Goal: Task Accomplishment & Management: Complete application form

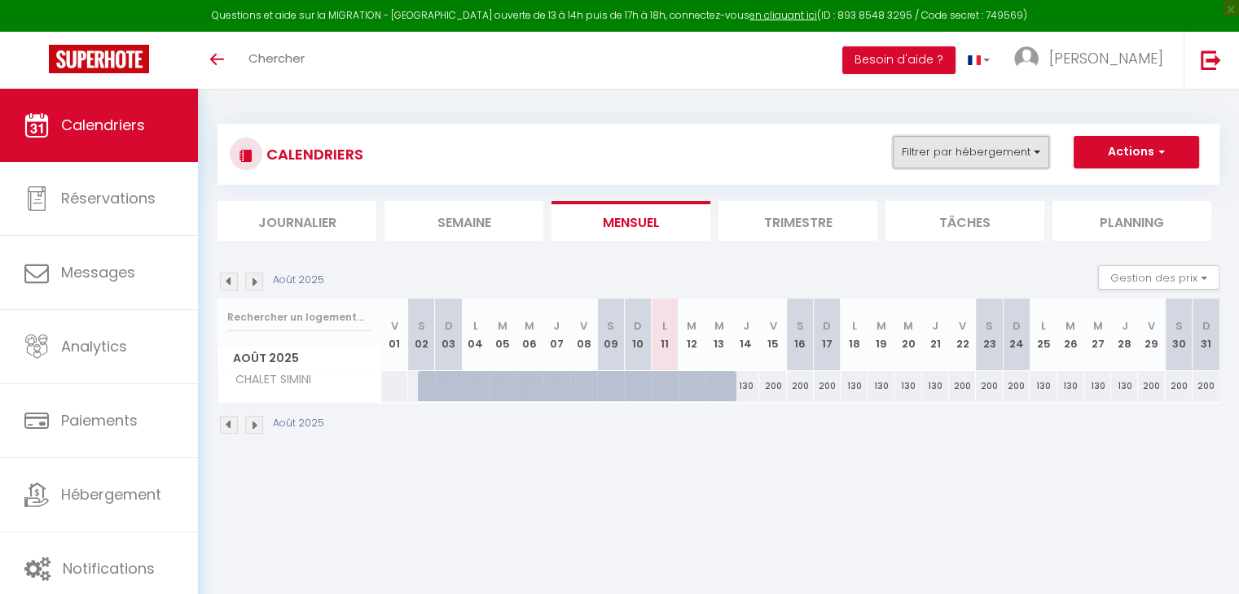
click at [919, 160] on button "Filtrer par hébergement" at bounding box center [970, 152] width 156 height 33
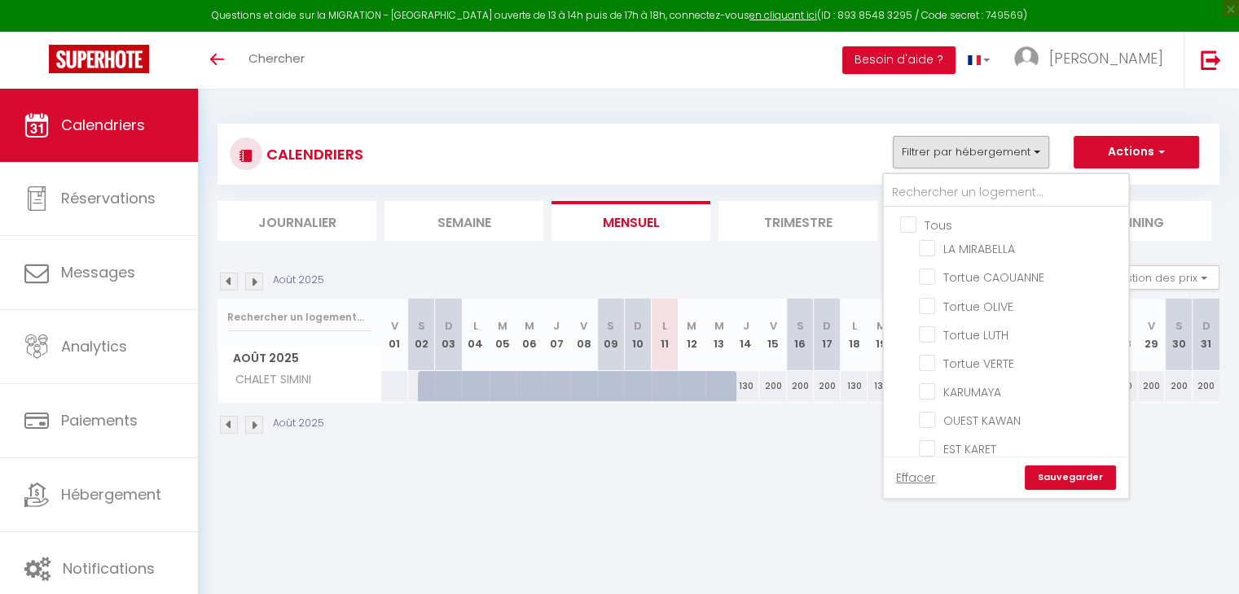
click at [912, 219] on input "Tous" at bounding box center [1022, 224] width 244 height 16
checkbox input "true"
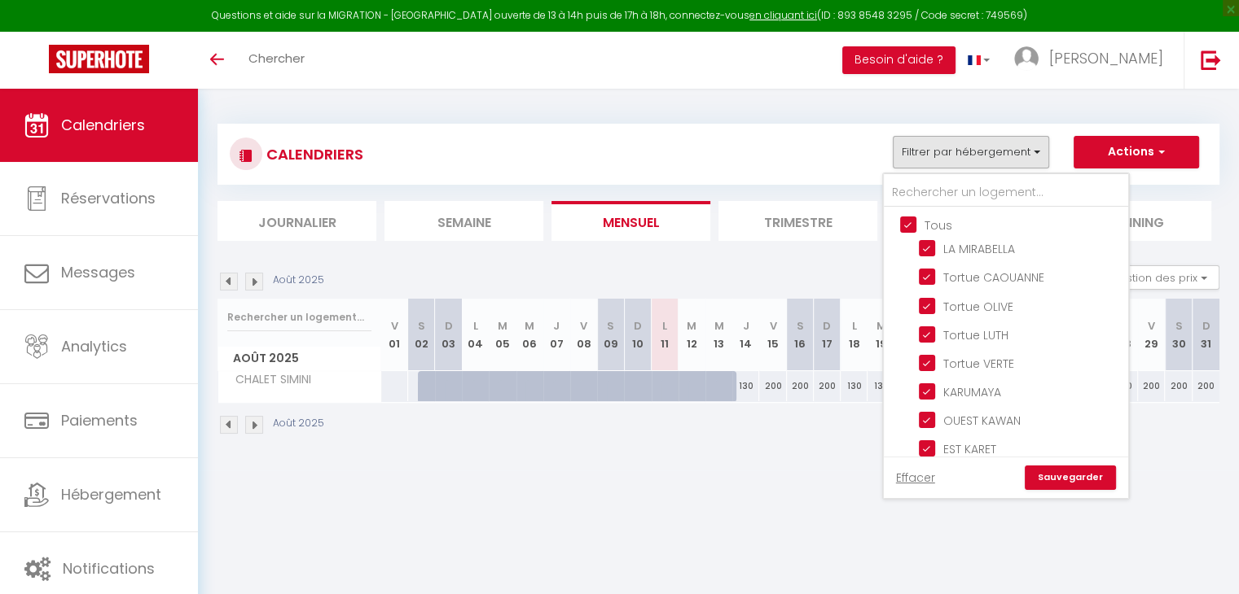
checkbox input "true"
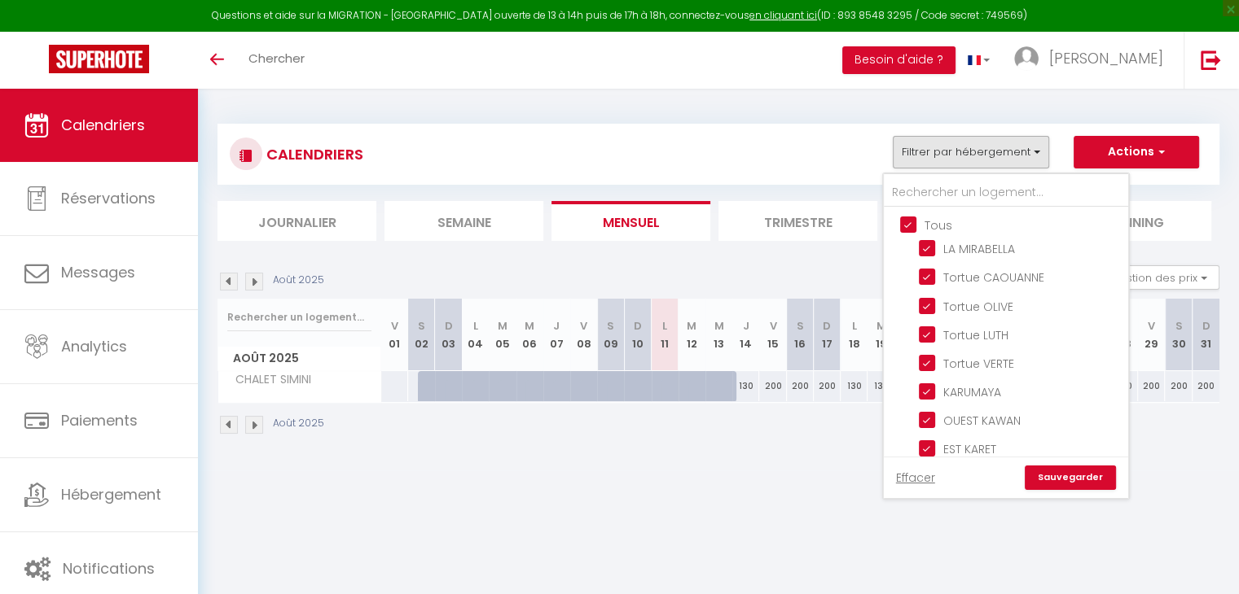
checkbox input "true"
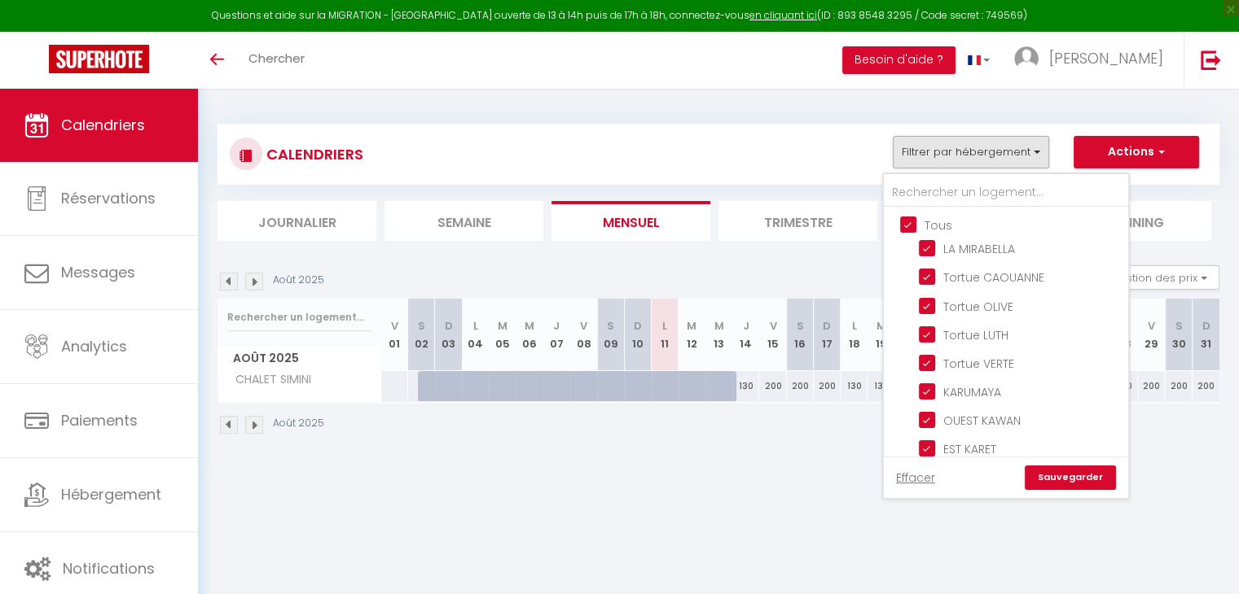
checkbox input "true"
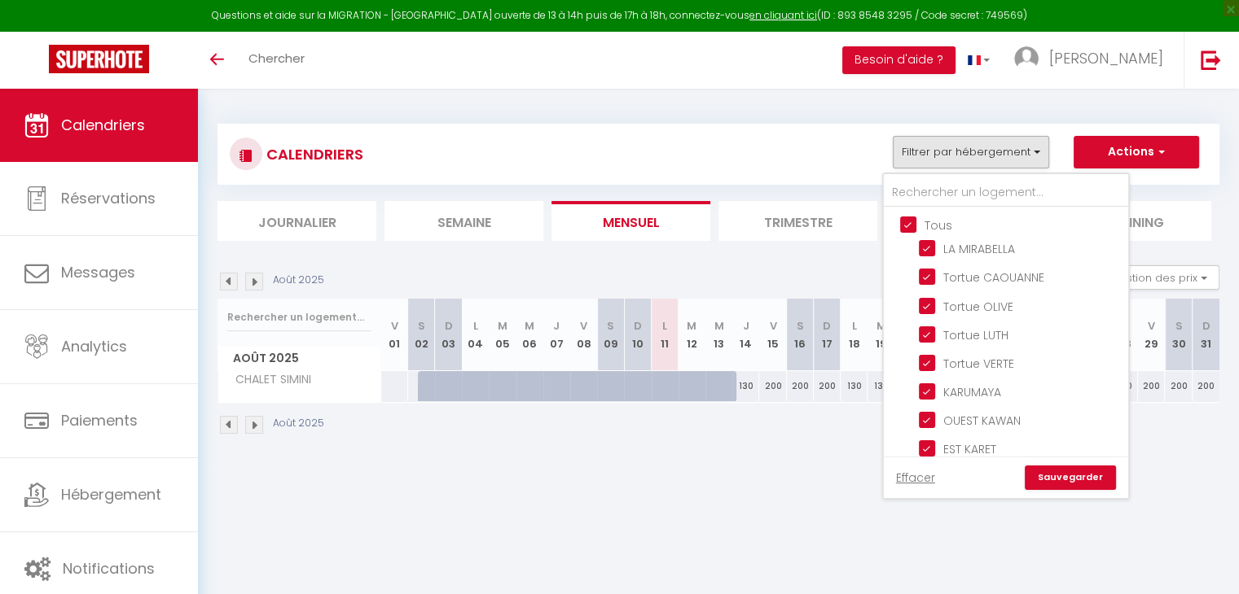
checkbox input "true"
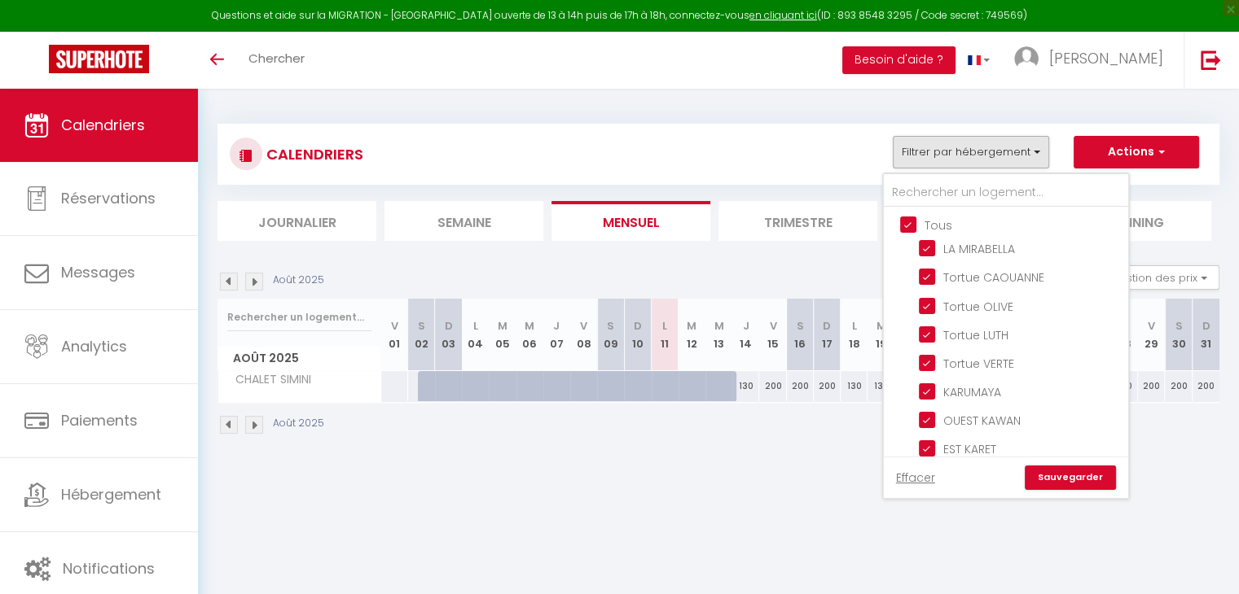
checkbox input "true"
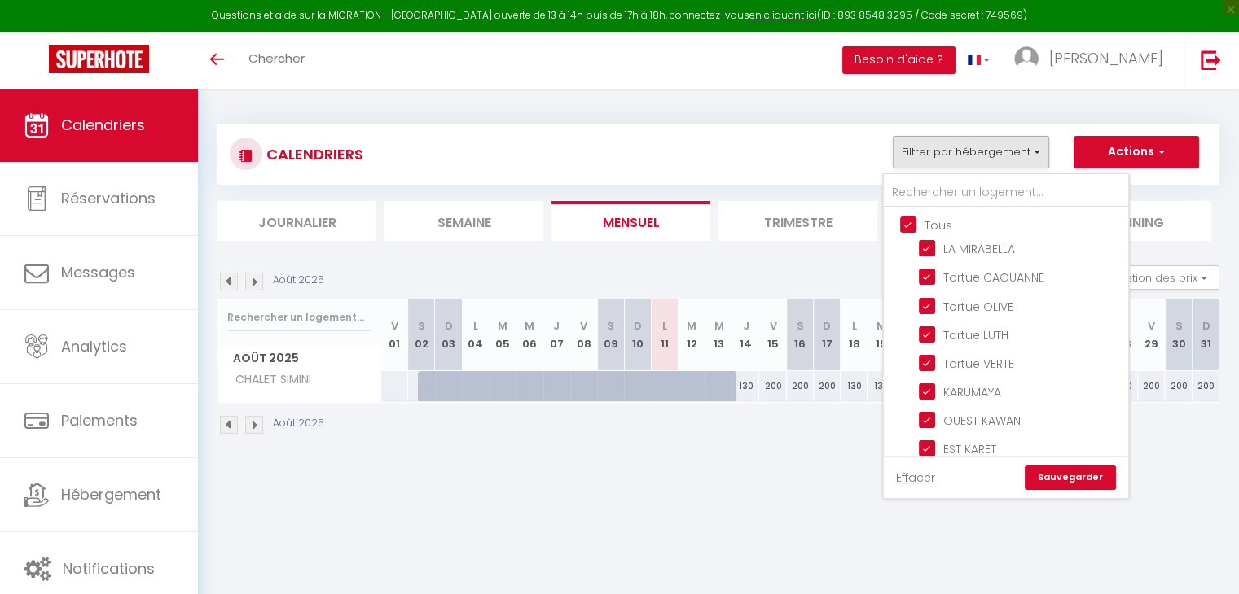
checkbox input "true"
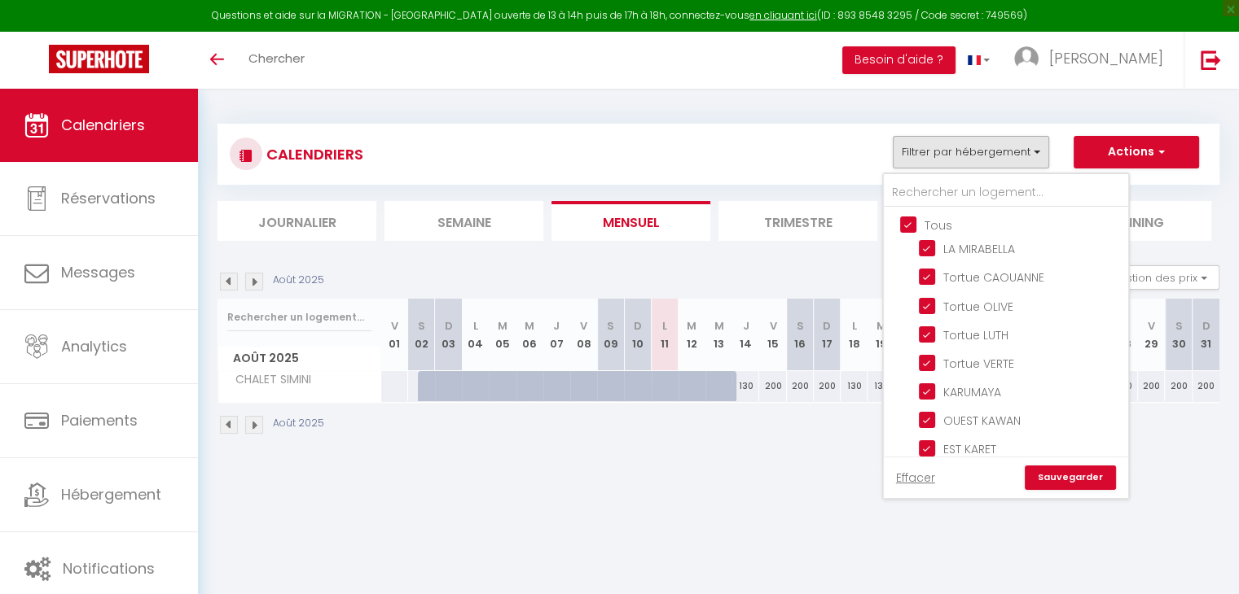
click at [912, 219] on input "Tous" at bounding box center [1022, 224] width 244 height 16
checkbox input "false"
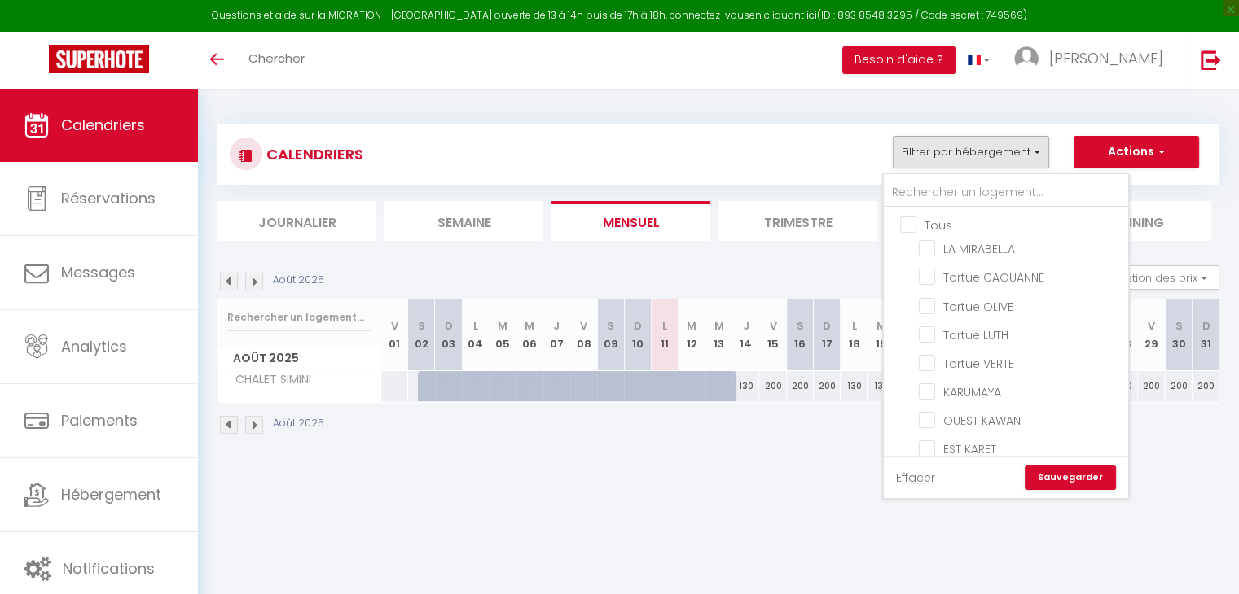
checkbox input "false"
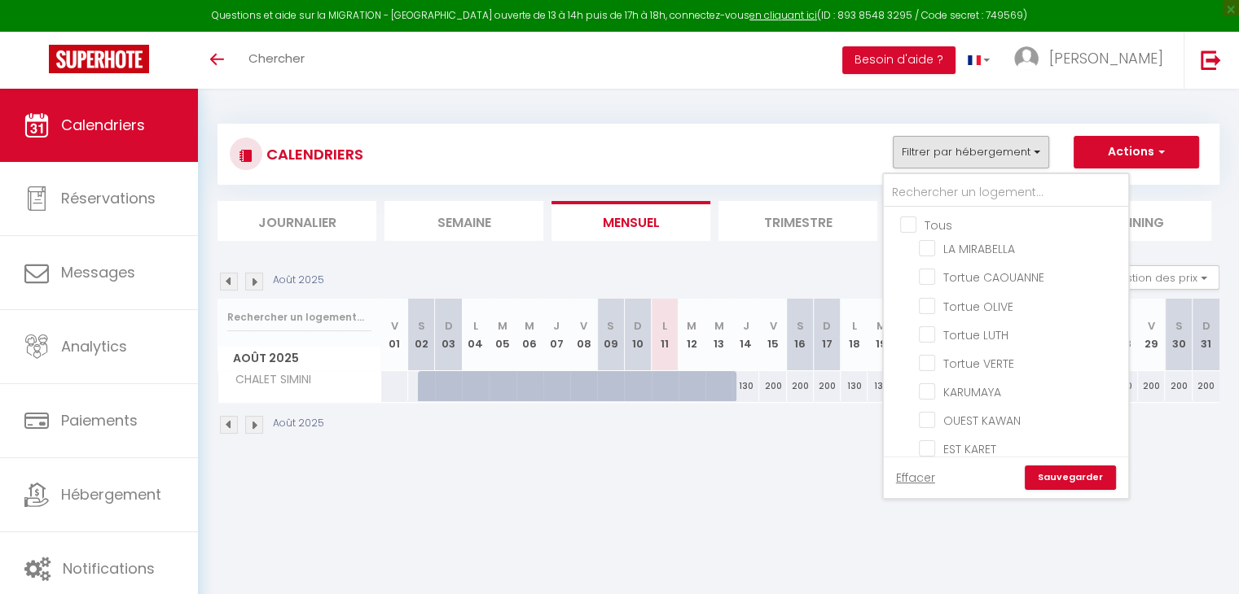
checkbox input "false"
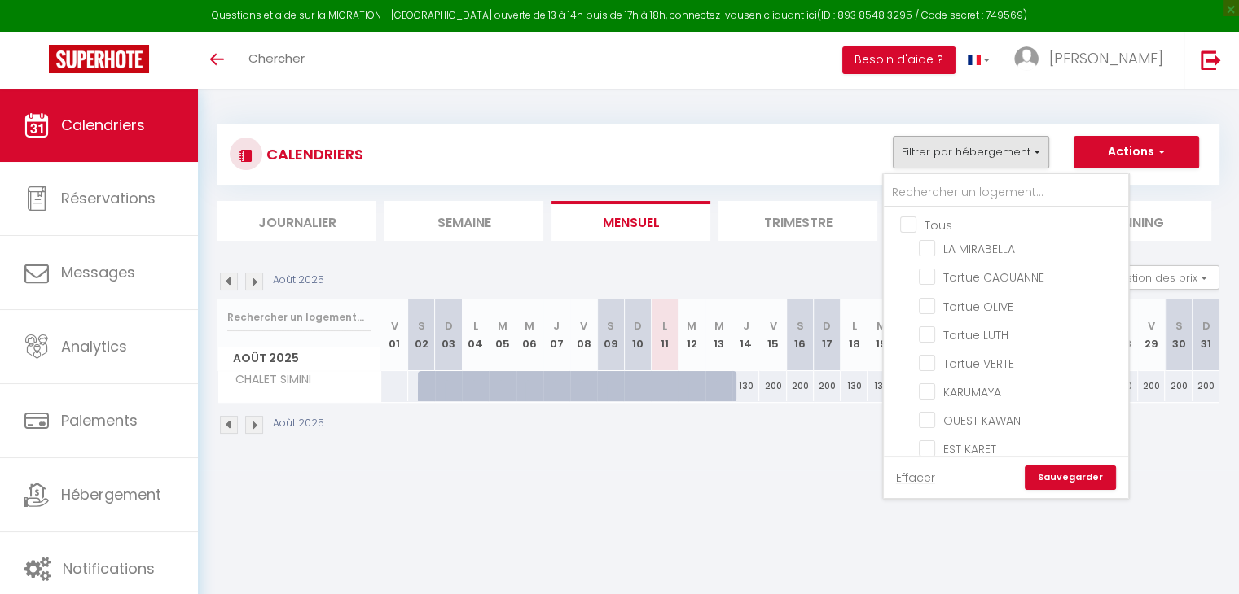
checkbox input "false"
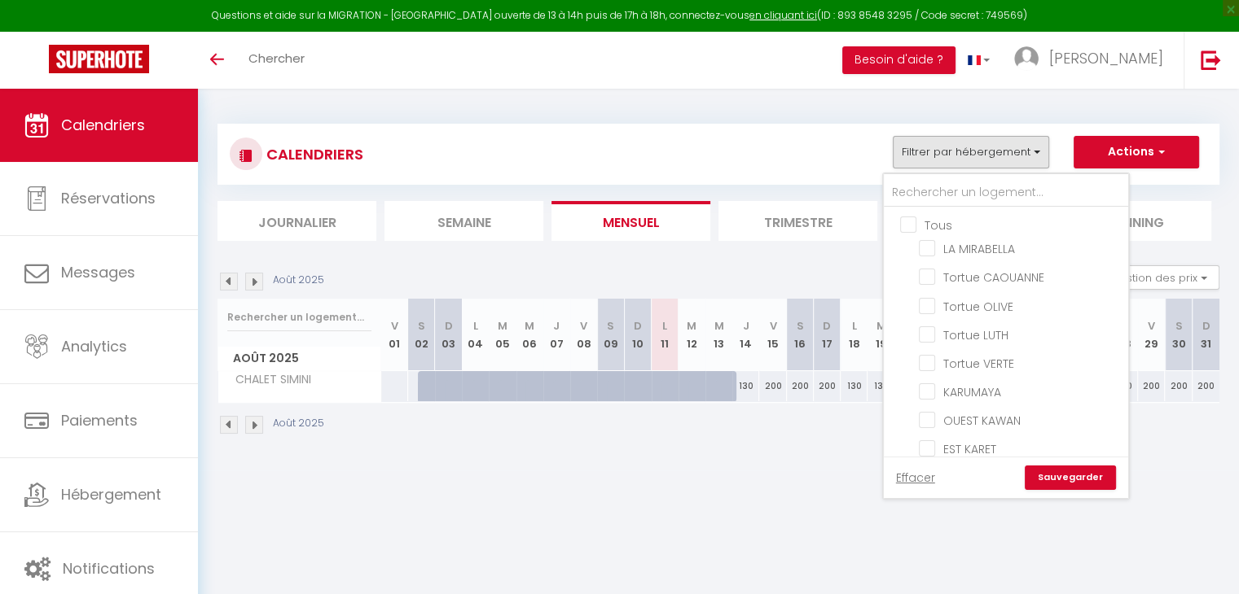
checkbox input "false"
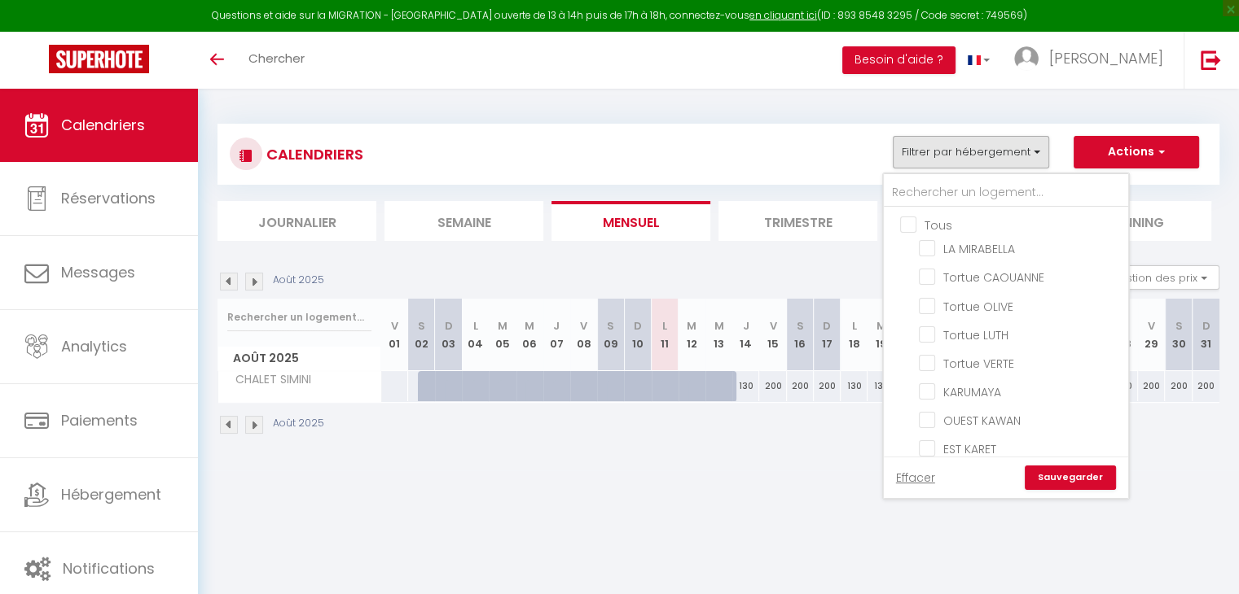
checkbox input "false"
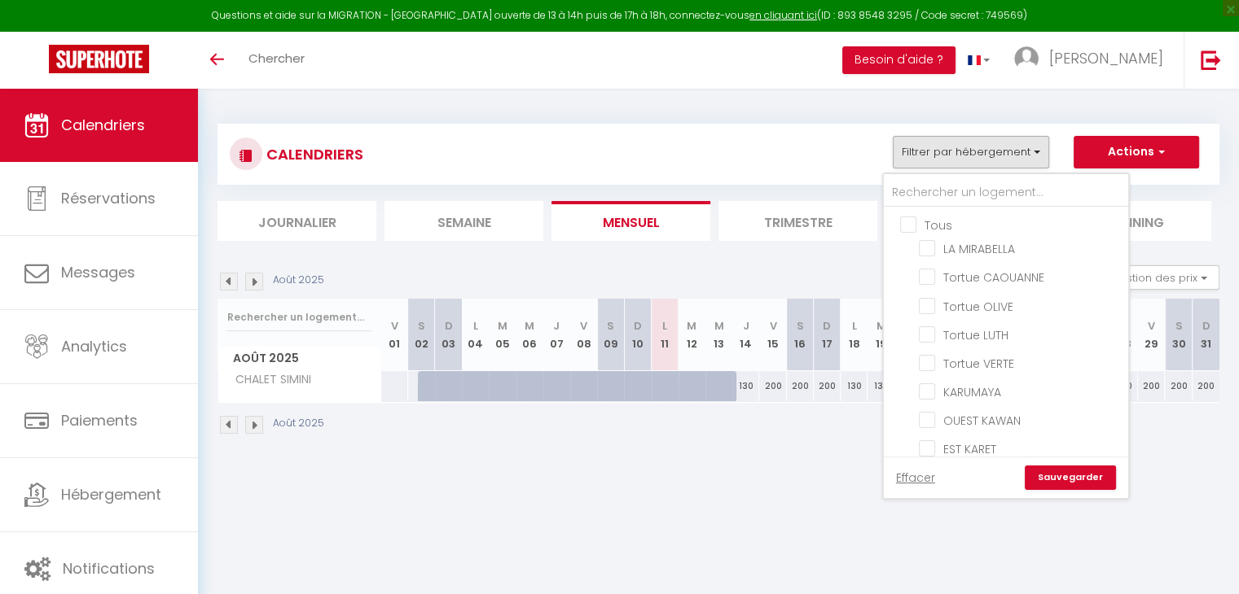
checkbox input "false"
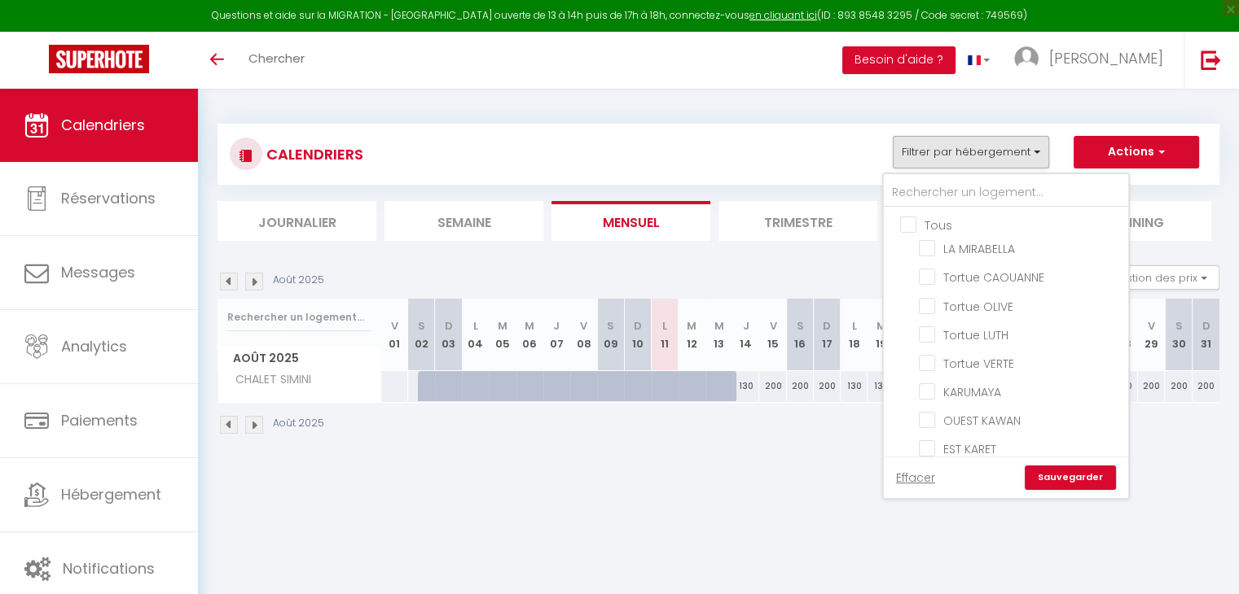
checkbox input "false"
click at [979, 317] on input "COCOON" at bounding box center [1021, 322] width 204 height 16
checkbox input "true"
click at [770, 230] on li "Trimestre" at bounding box center [797, 221] width 159 height 40
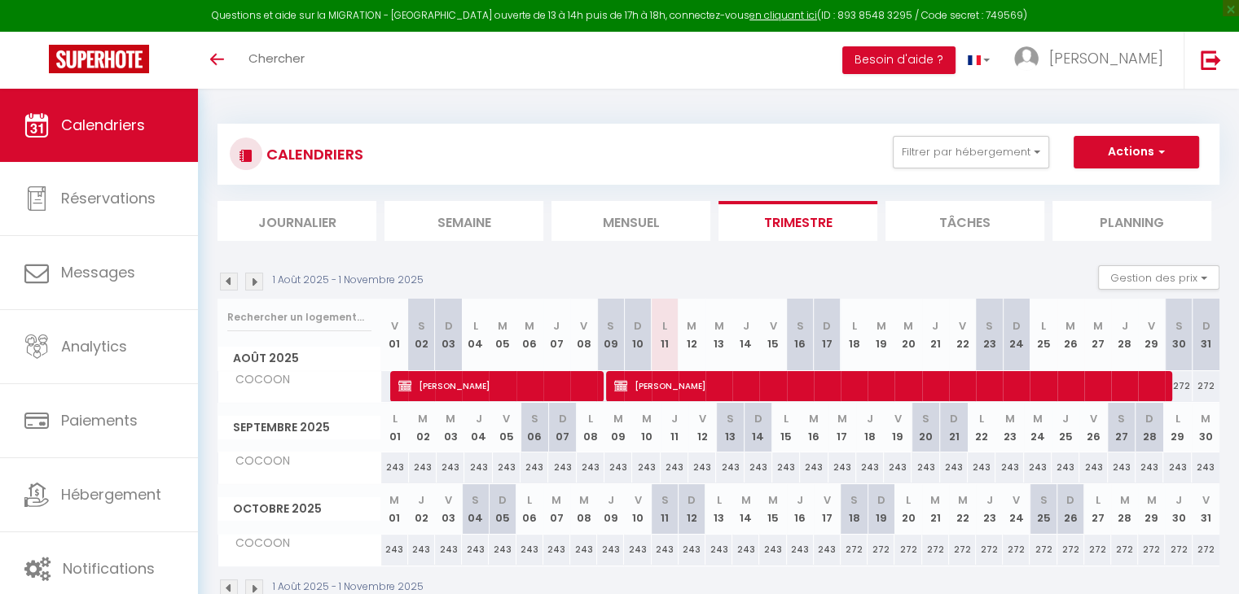
click at [253, 282] on img at bounding box center [254, 282] width 18 height 18
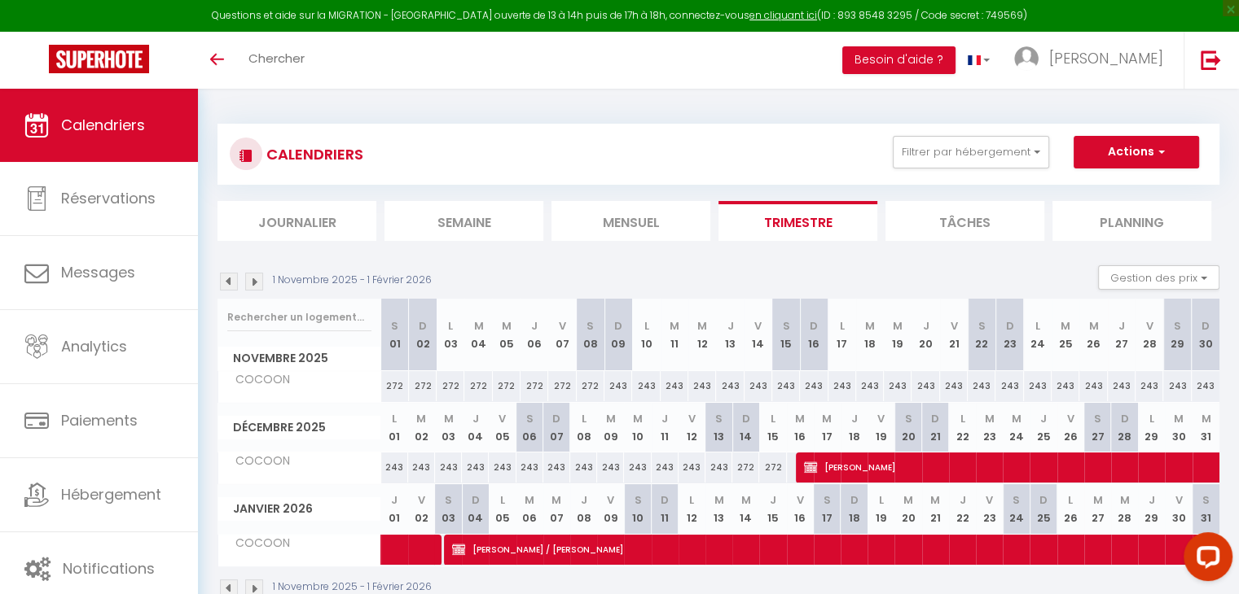
click at [253, 282] on img at bounding box center [254, 282] width 18 height 18
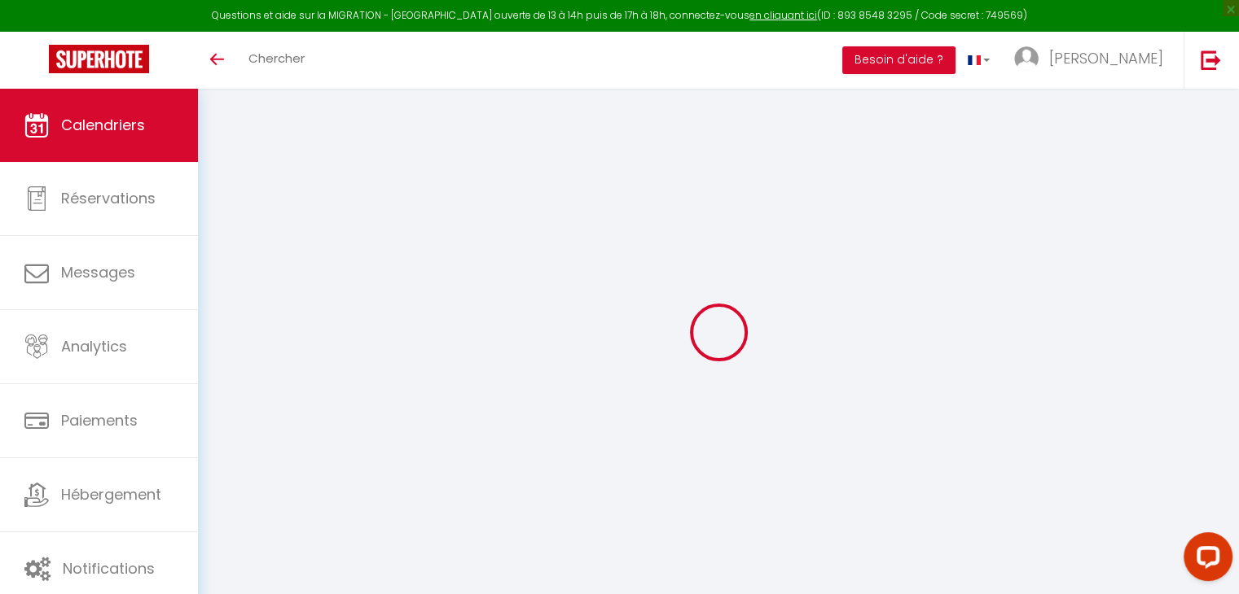
select select
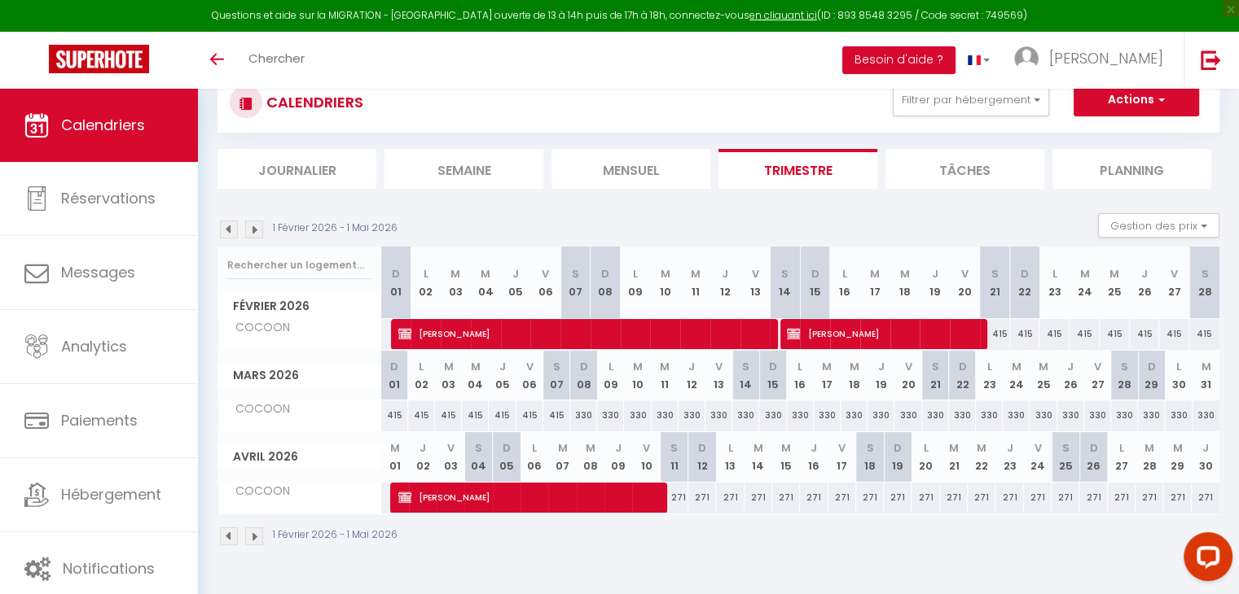
scroll to position [81, 0]
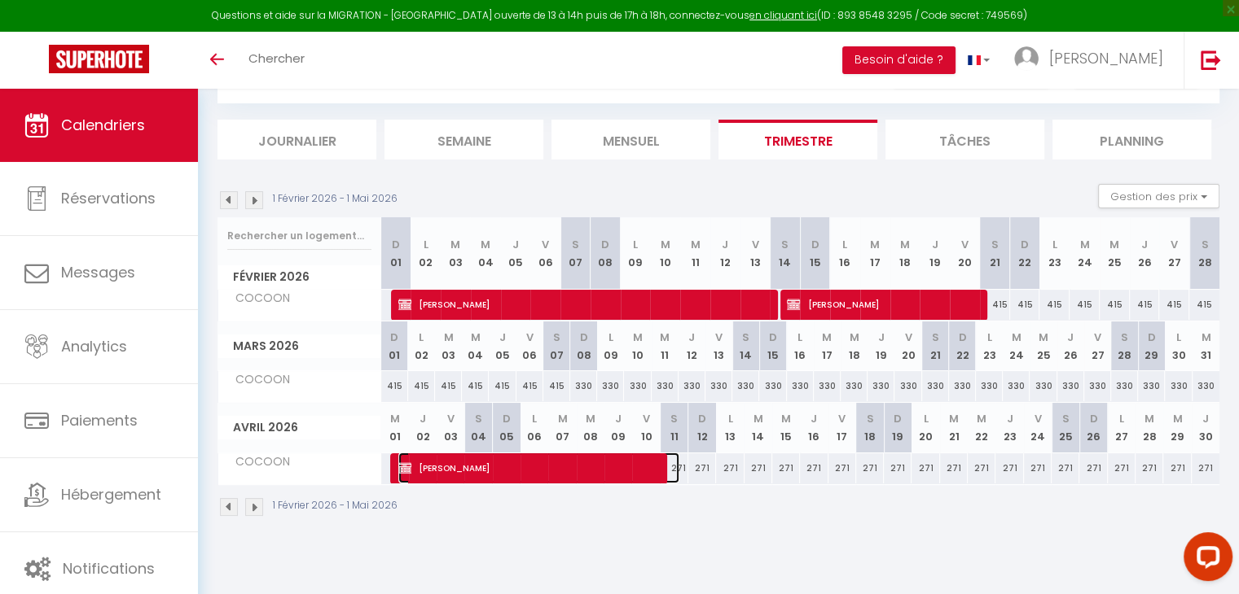
click at [584, 460] on span "[PERSON_NAME]" at bounding box center [538, 468] width 281 height 31
select select "OK"
select select "KO"
select select "0"
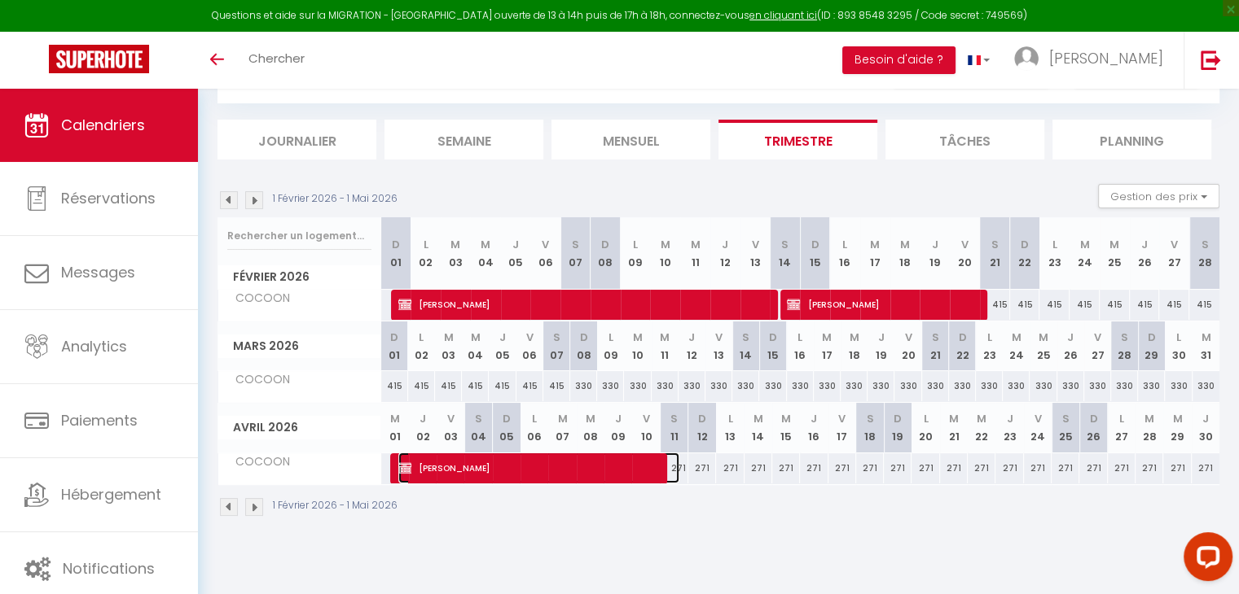
select select "1"
select select
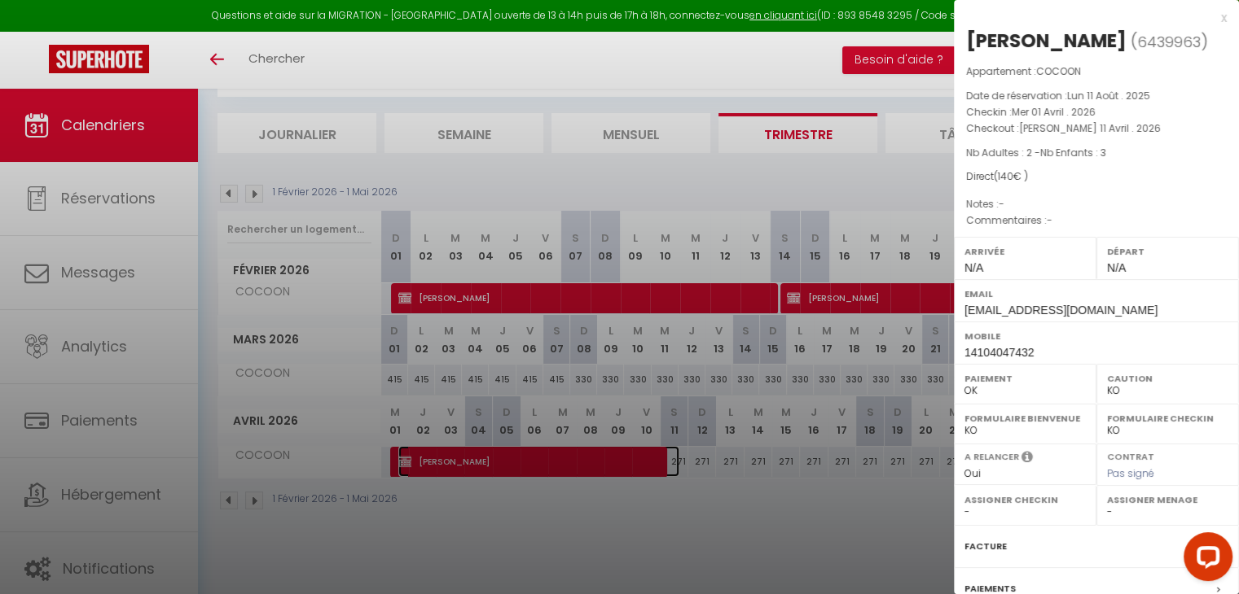
scroll to position [162, 0]
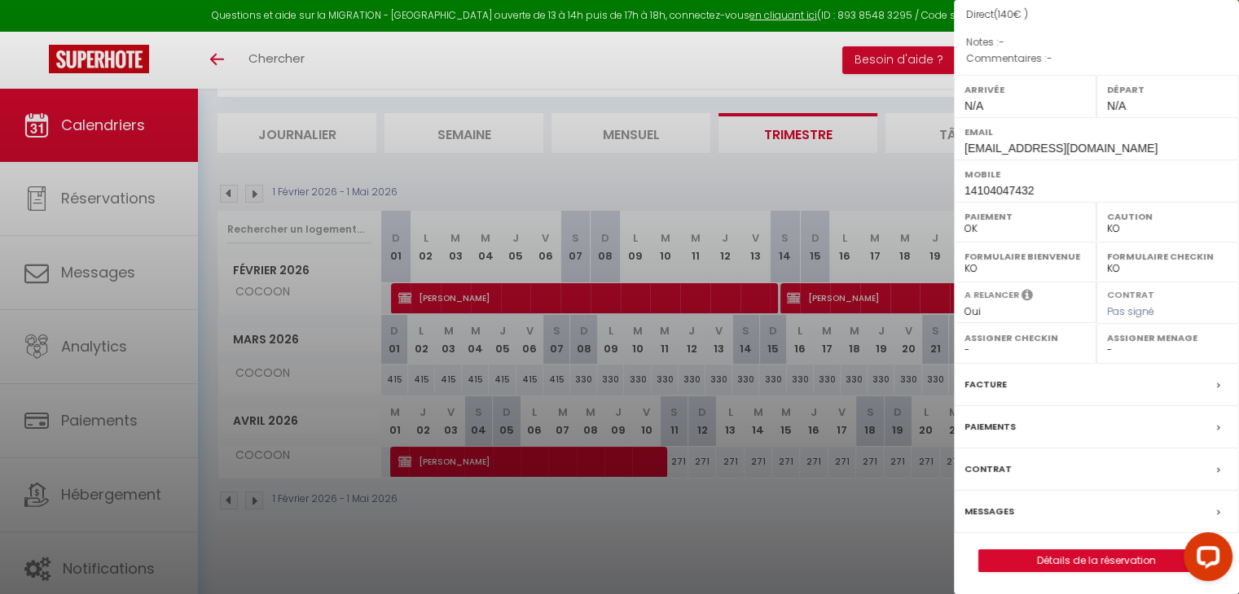
click at [771, 179] on div at bounding box center [619, 297] width 1239 height 594
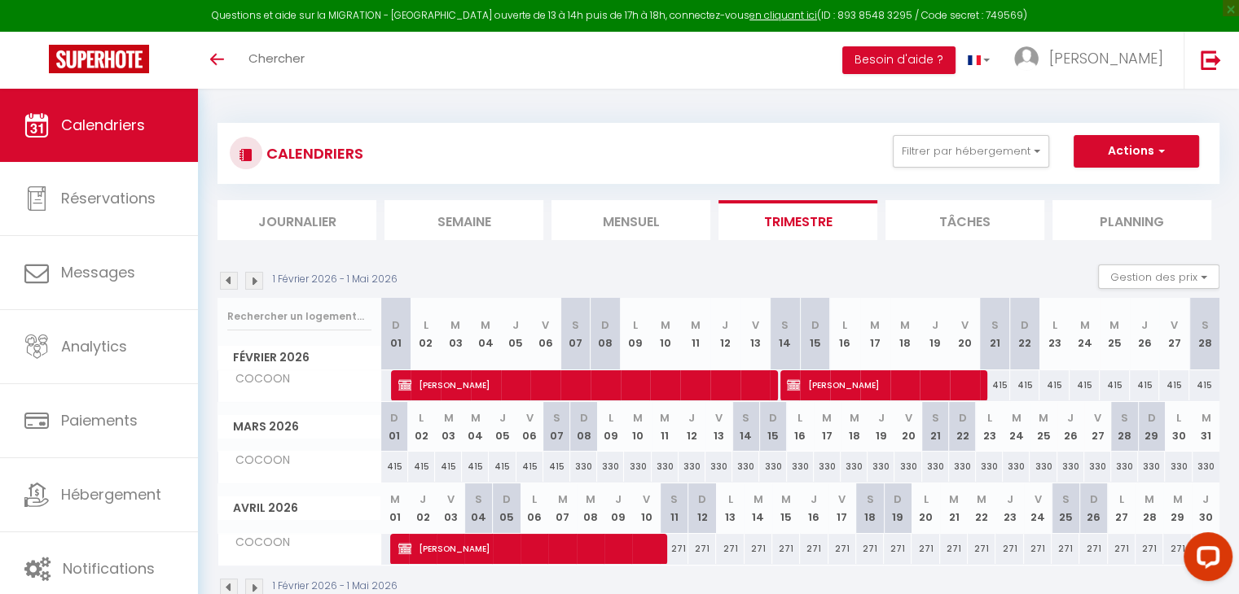
scroll to position [0, 0]
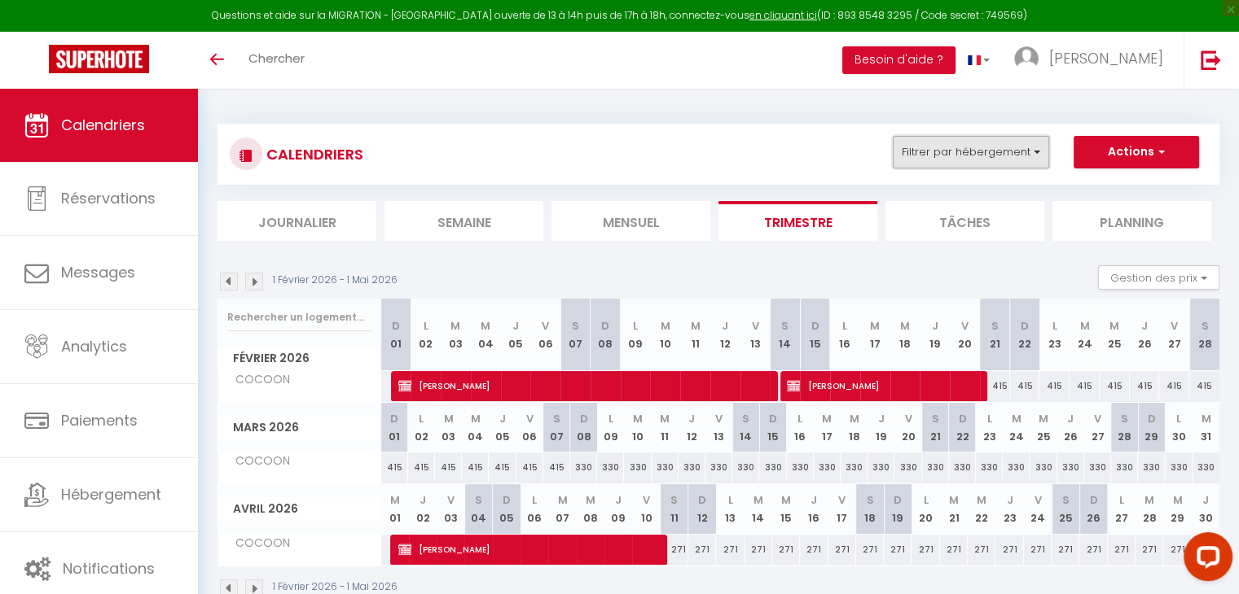
click at [967, 144] on button "Filtrer par hébergement" at bounding box center [970, 152] width 156 height 33
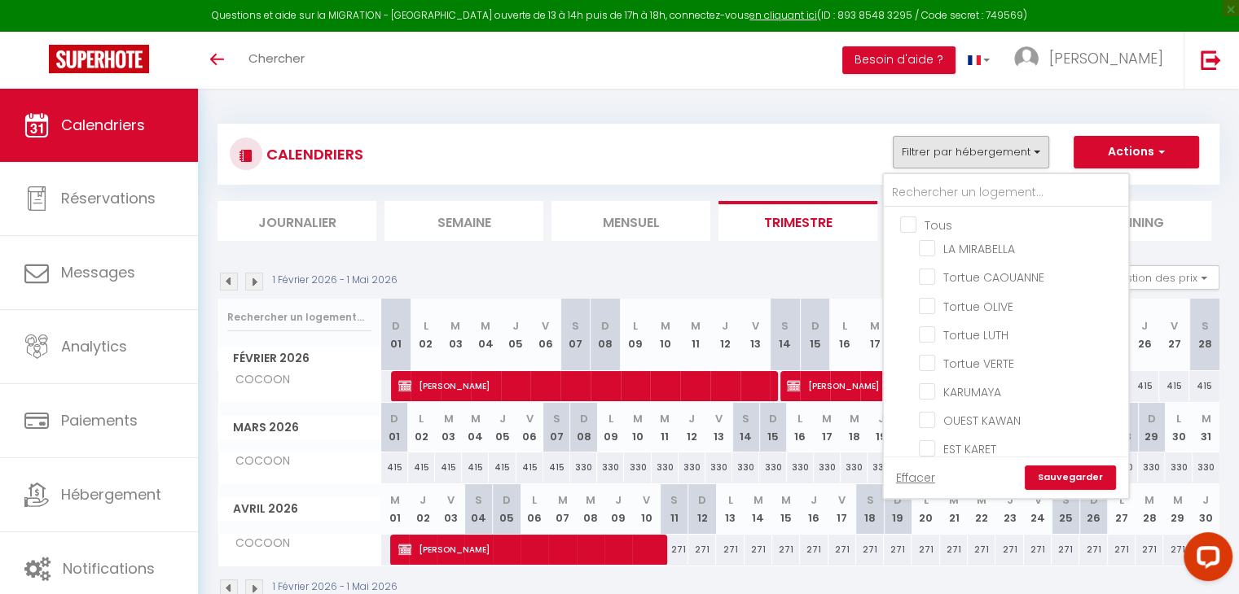
click at [902, 222] on input "Tous" at bounding box center [1022, 224] width 244 height 16
checkbox input "true"
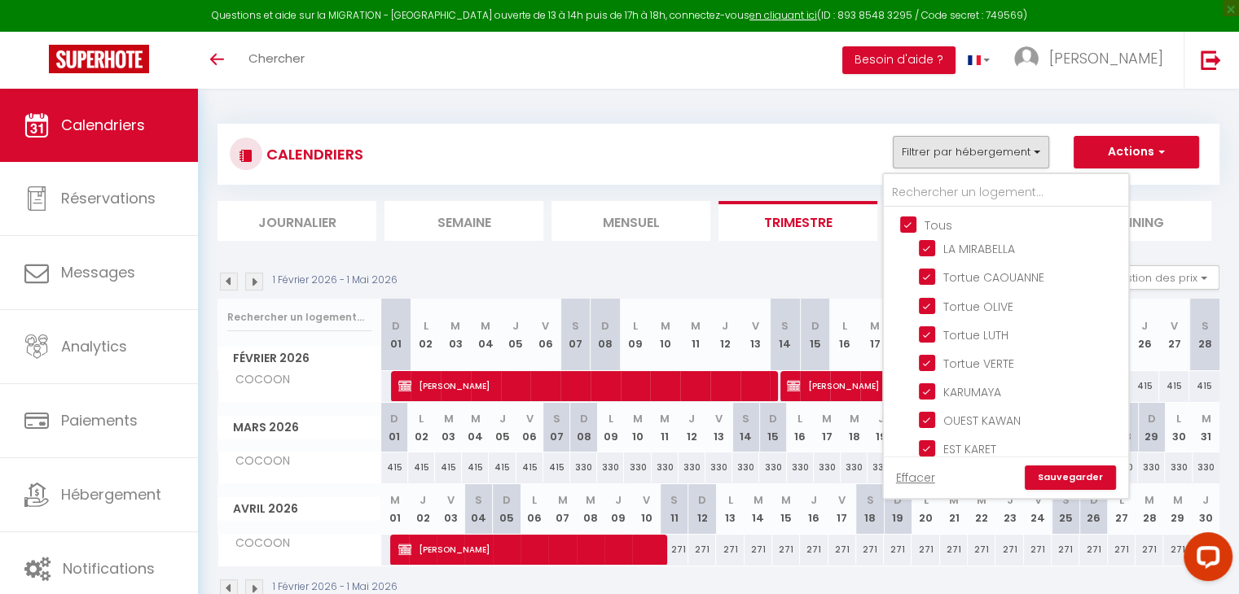
checkbox input "true"
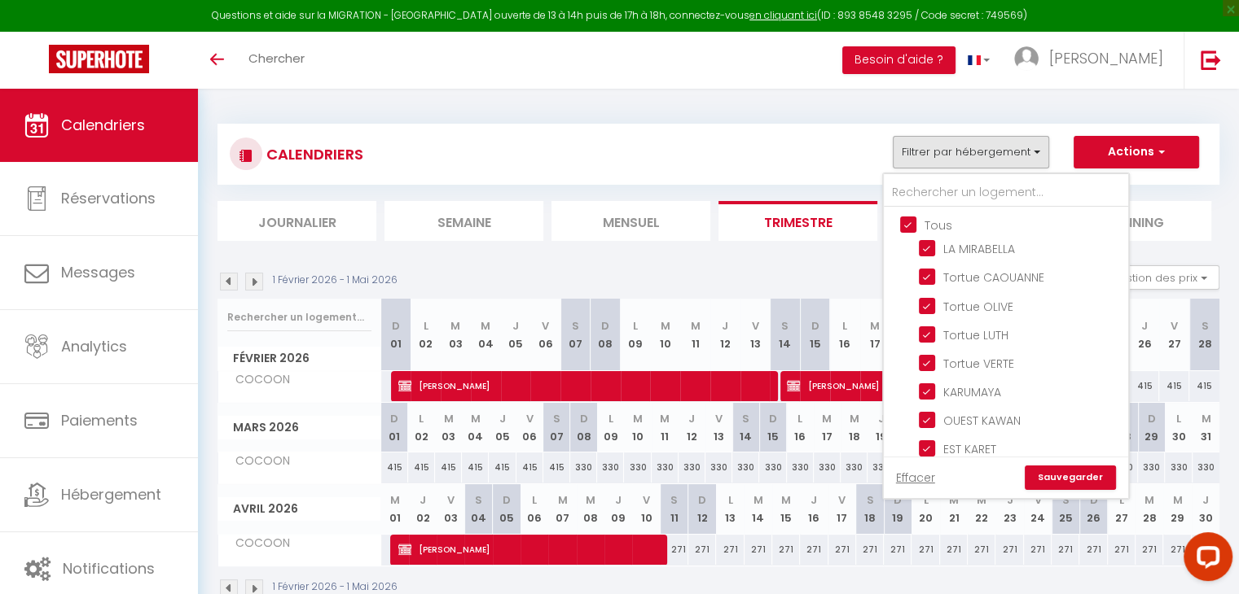
checkbox input "true"
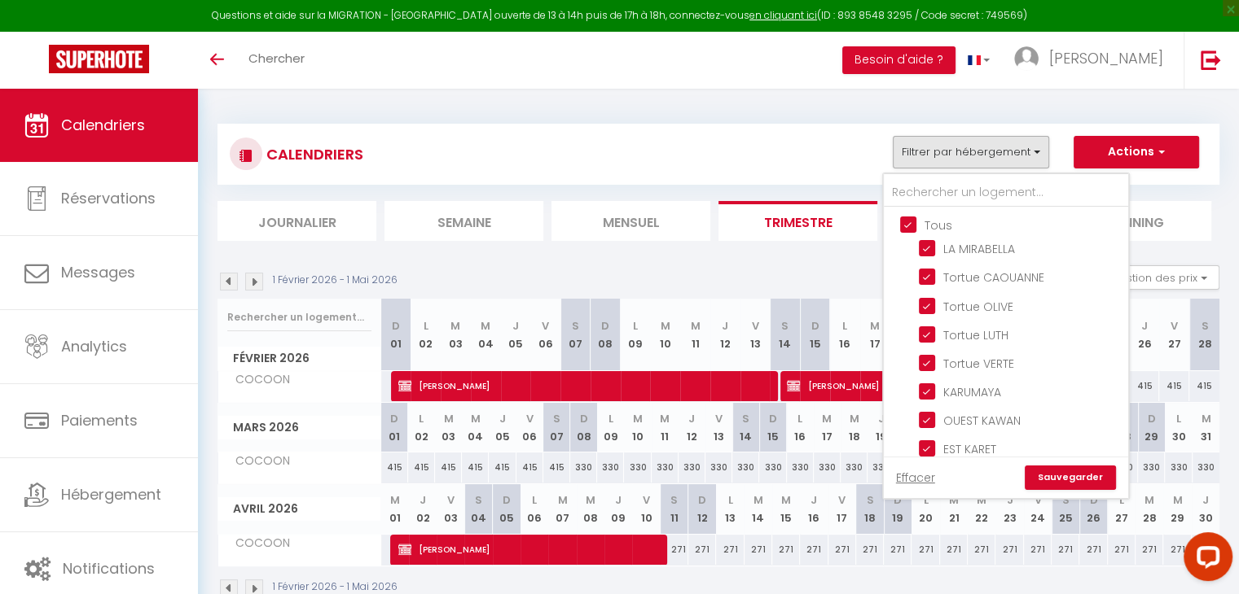
checkbox input "true"
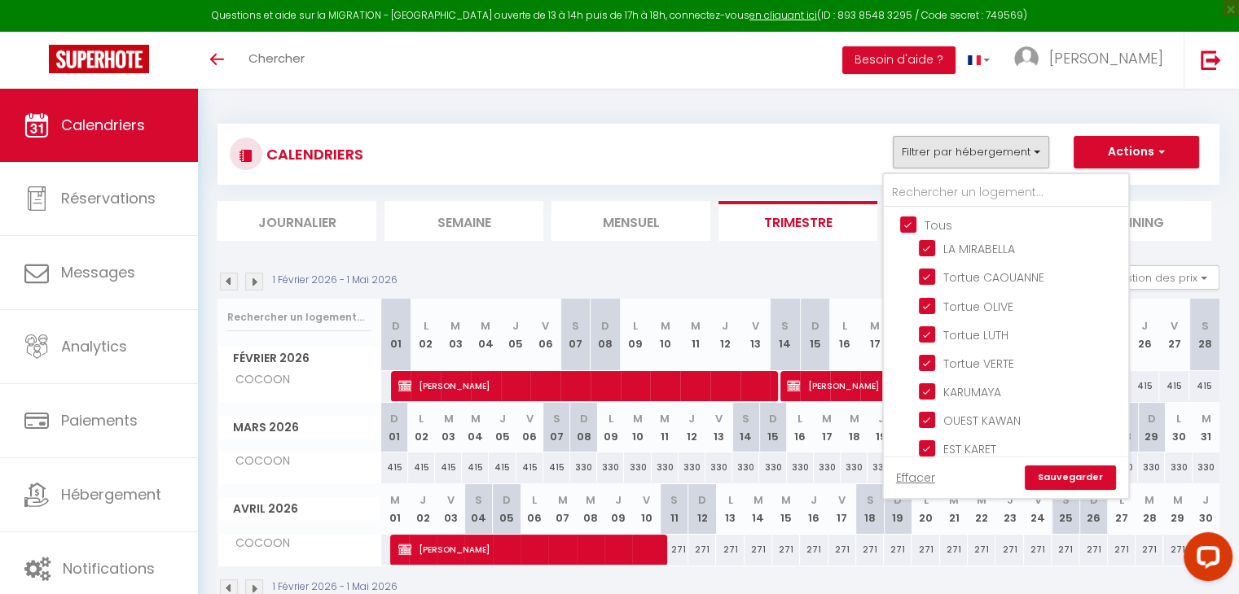
checkbox input "true"
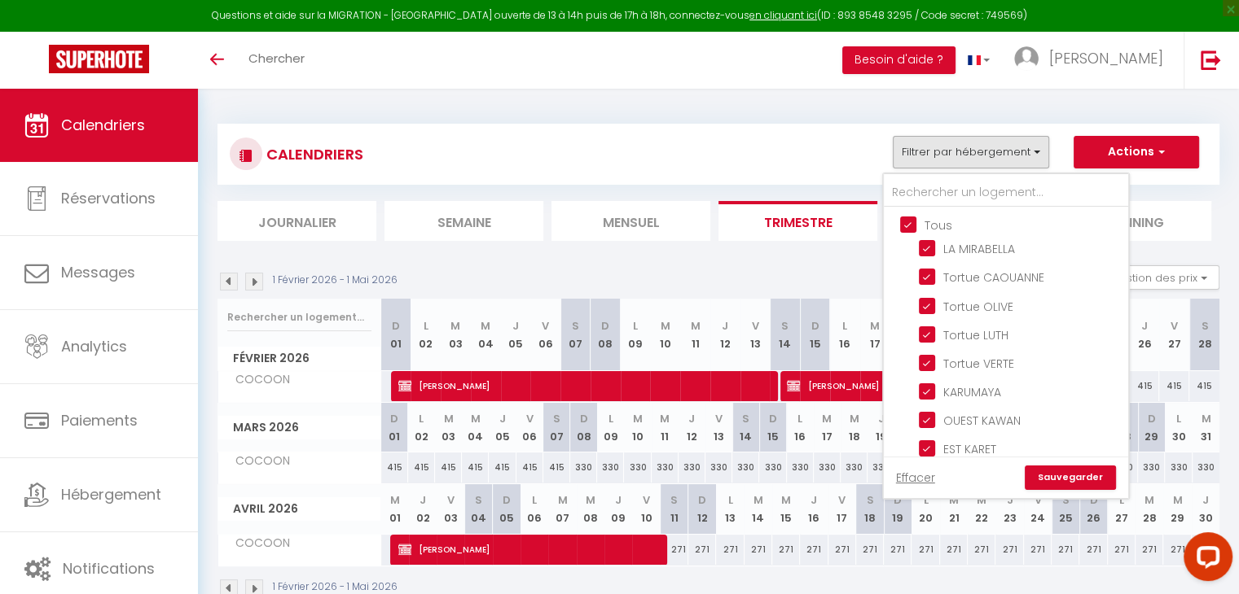
checkbox input "true"
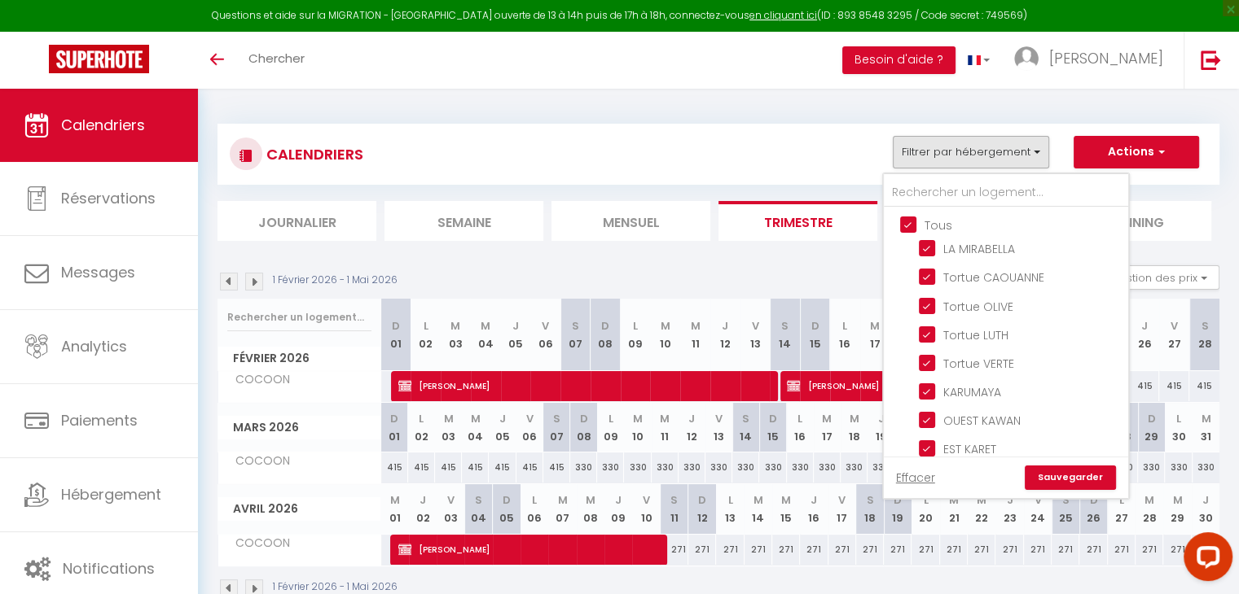
checkbox input "true"
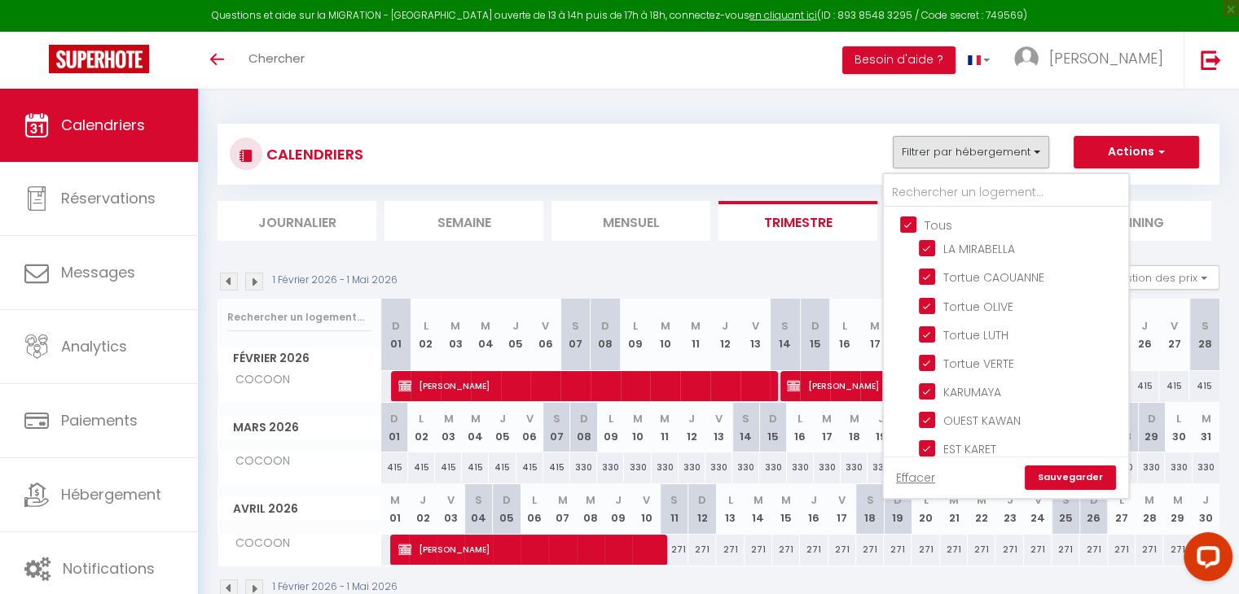
click at [453, 225] on li "Semaine" at bounding box center [463, 221] width 159 height 40
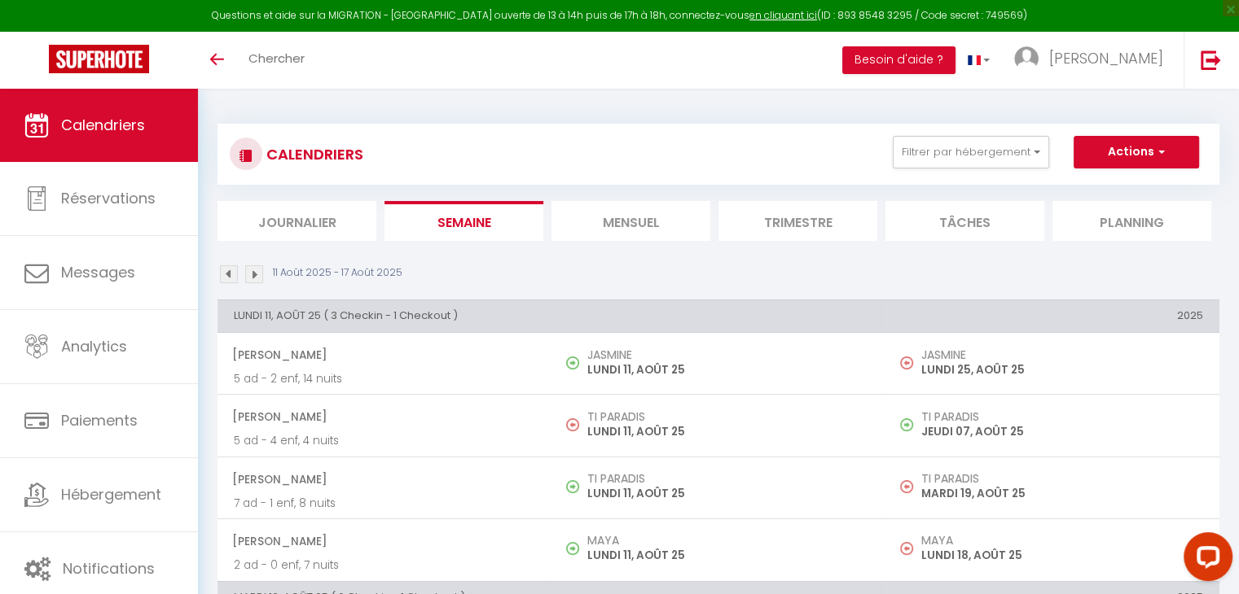
scroll to position [81, 0]
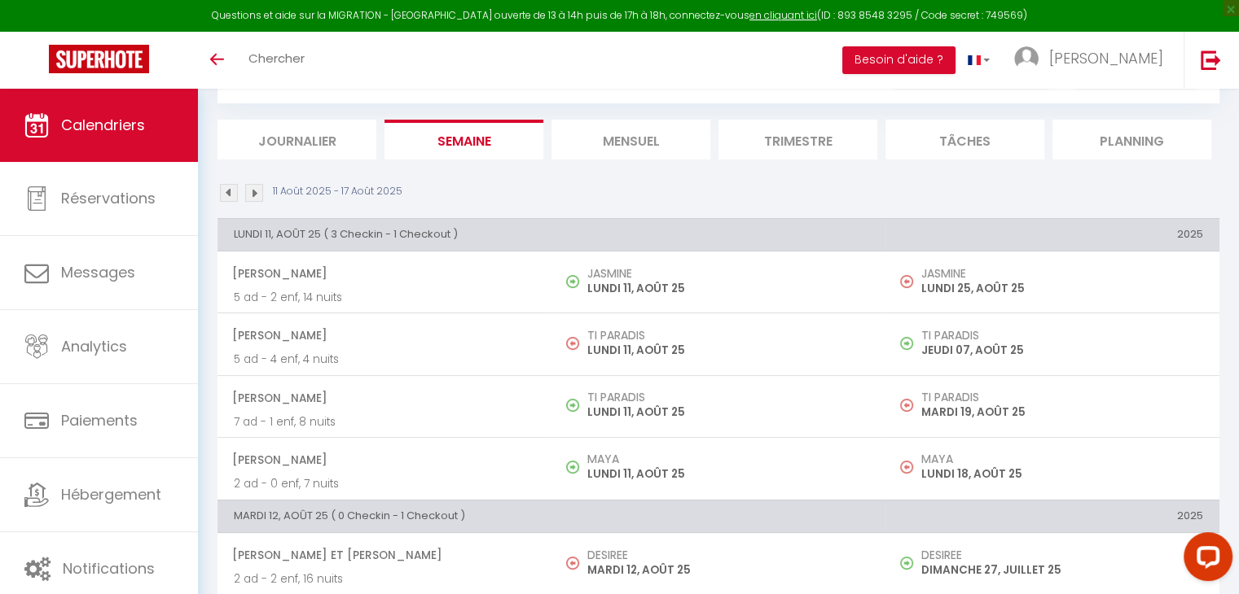
click at [230, 194] on img at bounding box center [229, 193] width 18 height 18
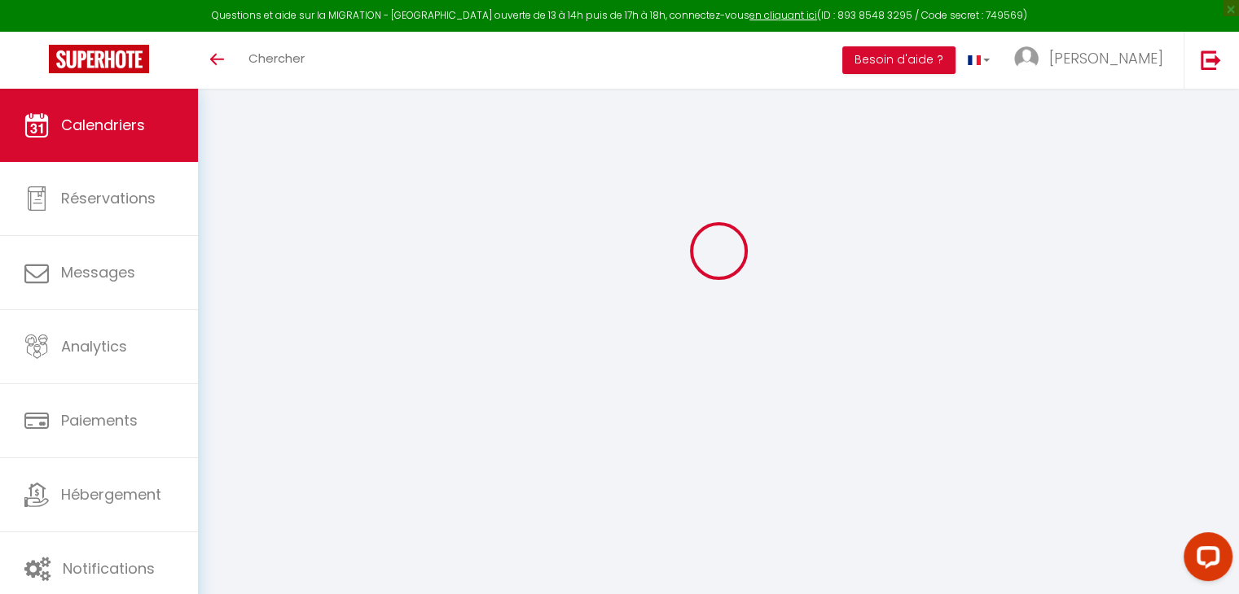
select select "KO"
select select "0"
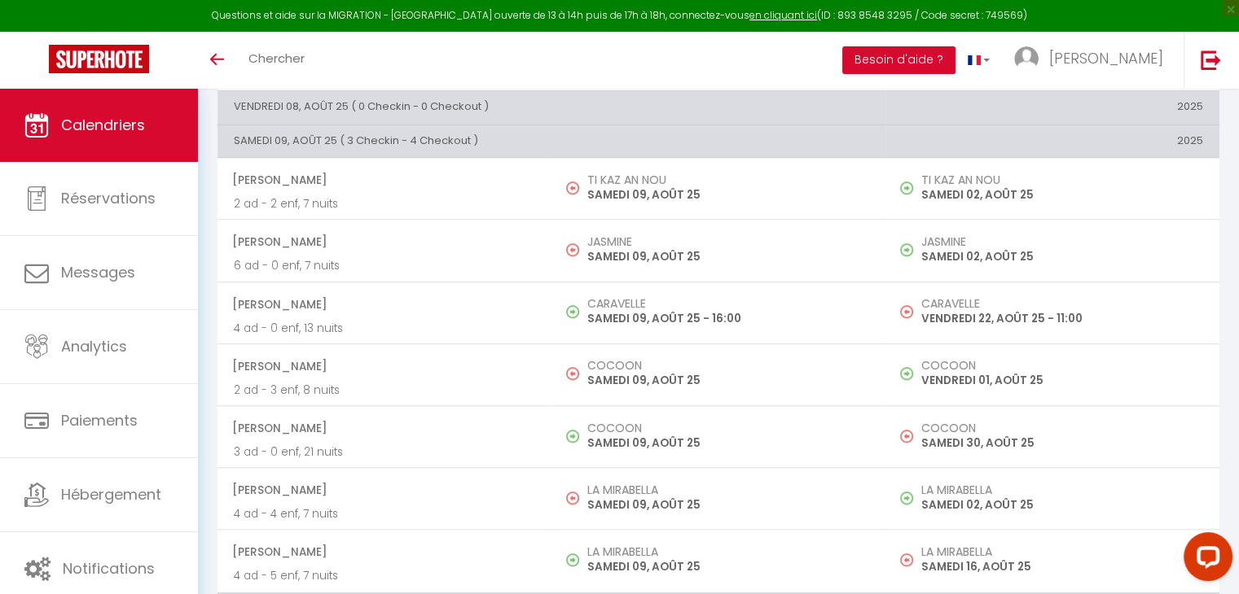
scroll to position [1303, 0]
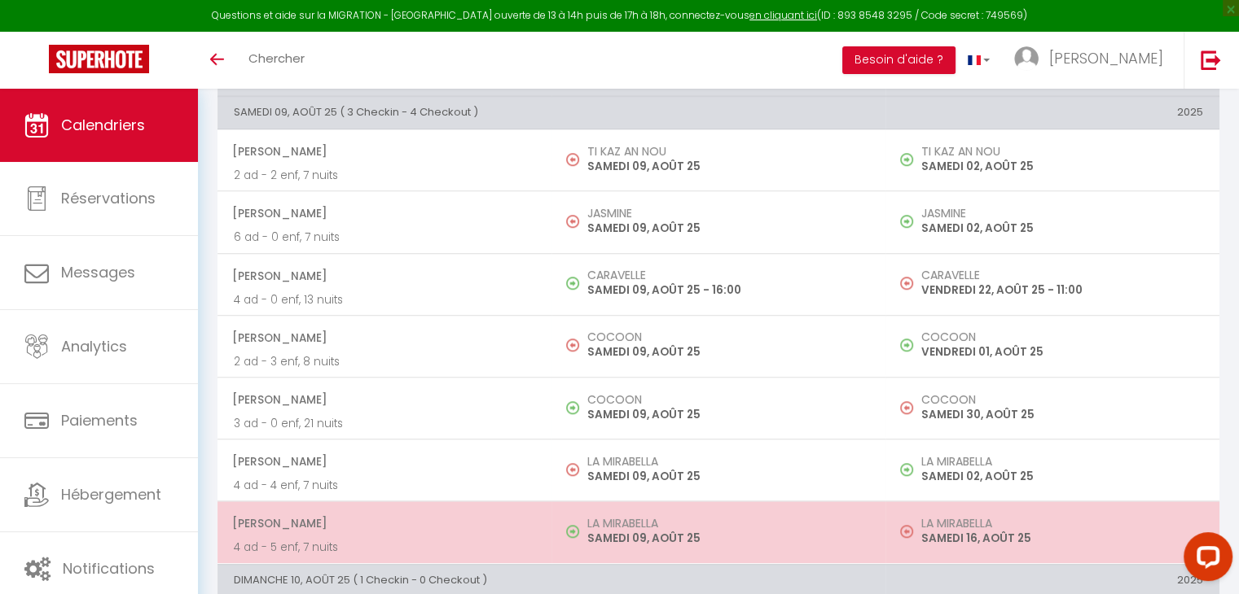
click at [523, 512] on span "Jerome Pelloud" at bounding box center [383, 523] width 303 height 31
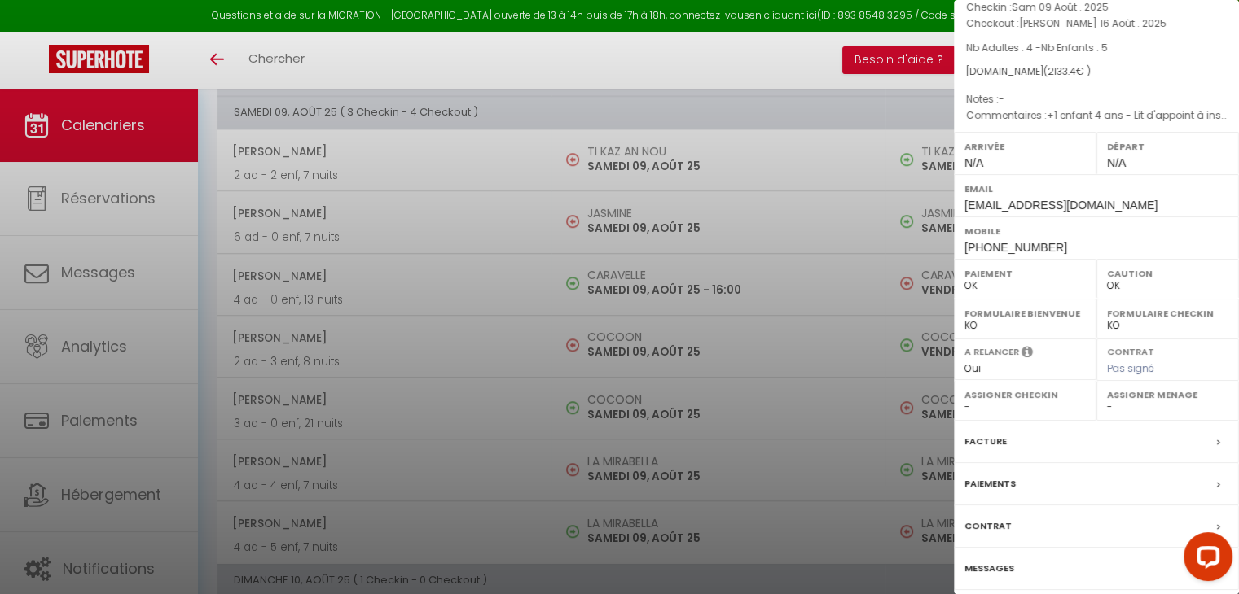
scroll to position [162, 0]
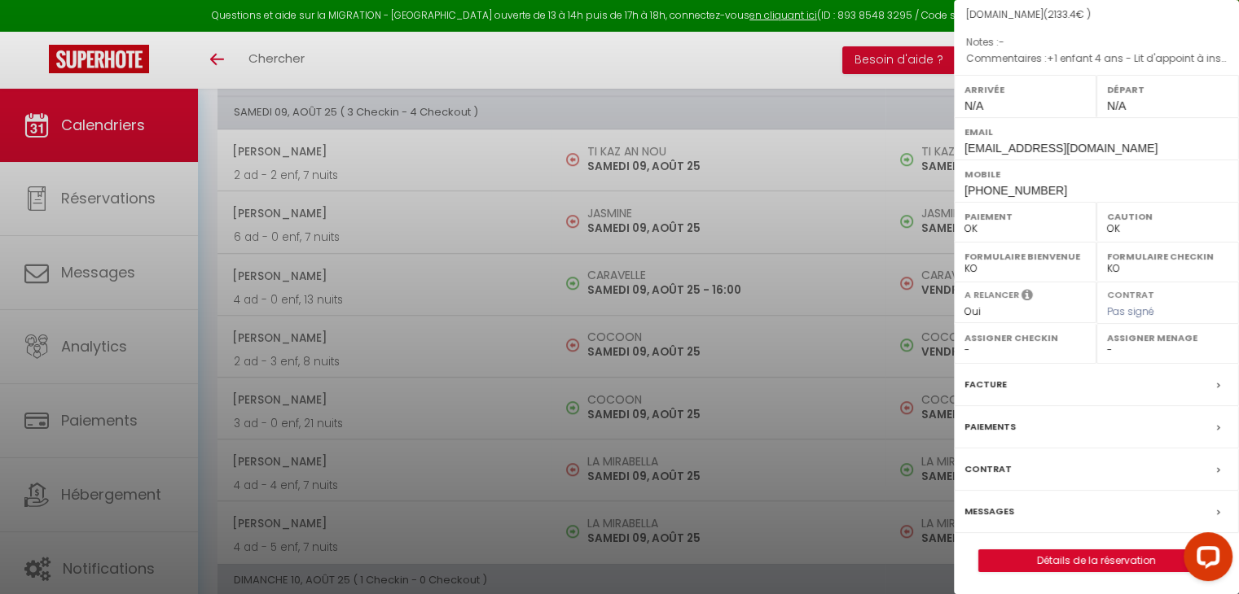
click at [476, 385] on div at bounding box center [619, 297] width 1239 height 594
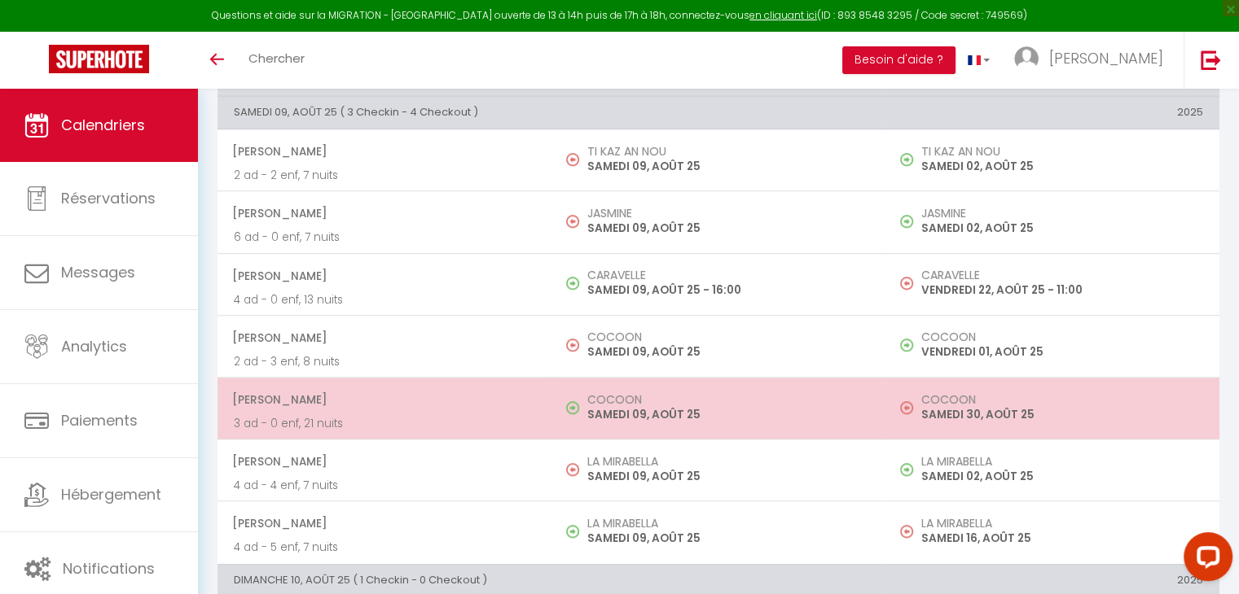
click at [479, 395] on span "MICHAEL FANGON" at bounding box center [383, 399] width 303 height 31
select select "KO"
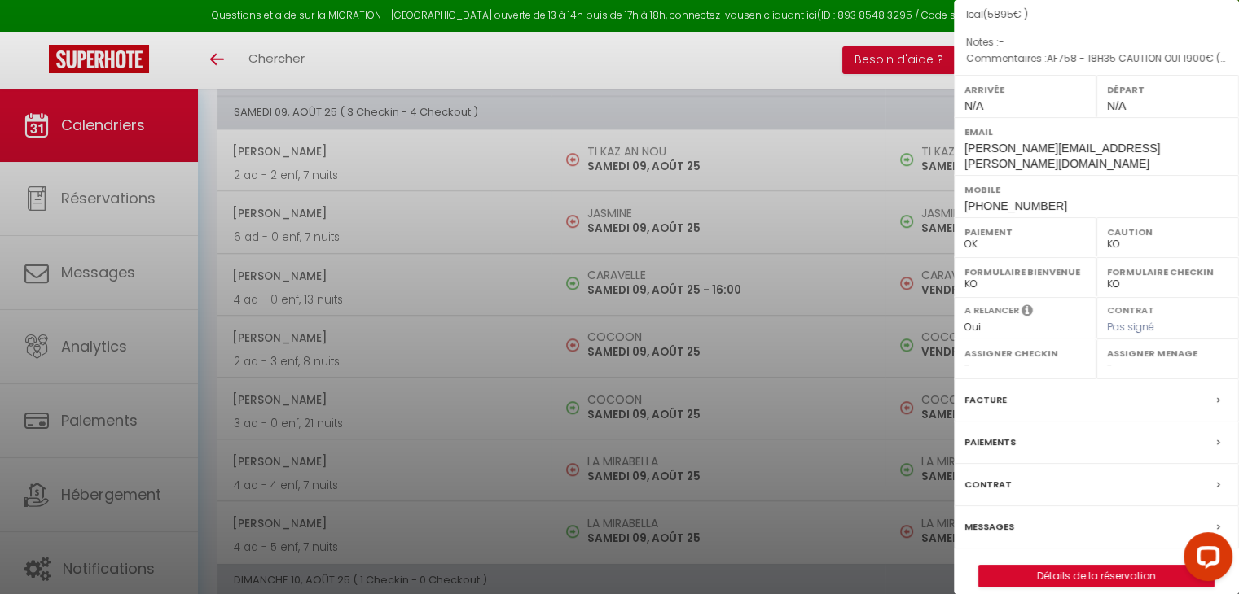
scroll to position [1381, 0]
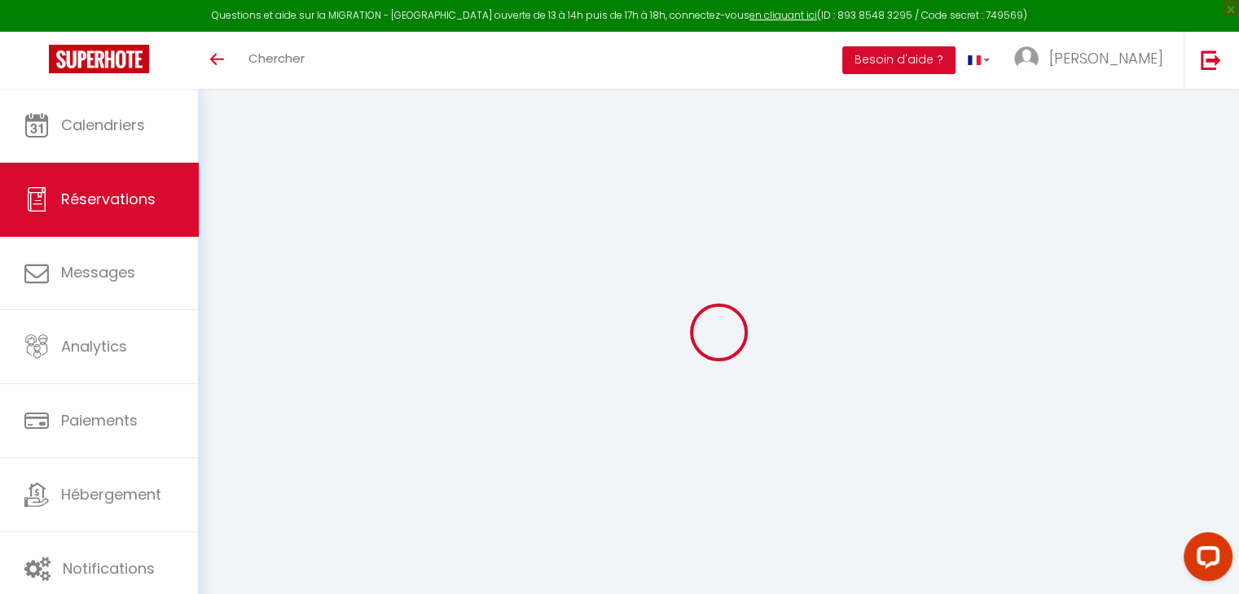
select select
checkbox input "false"
select select
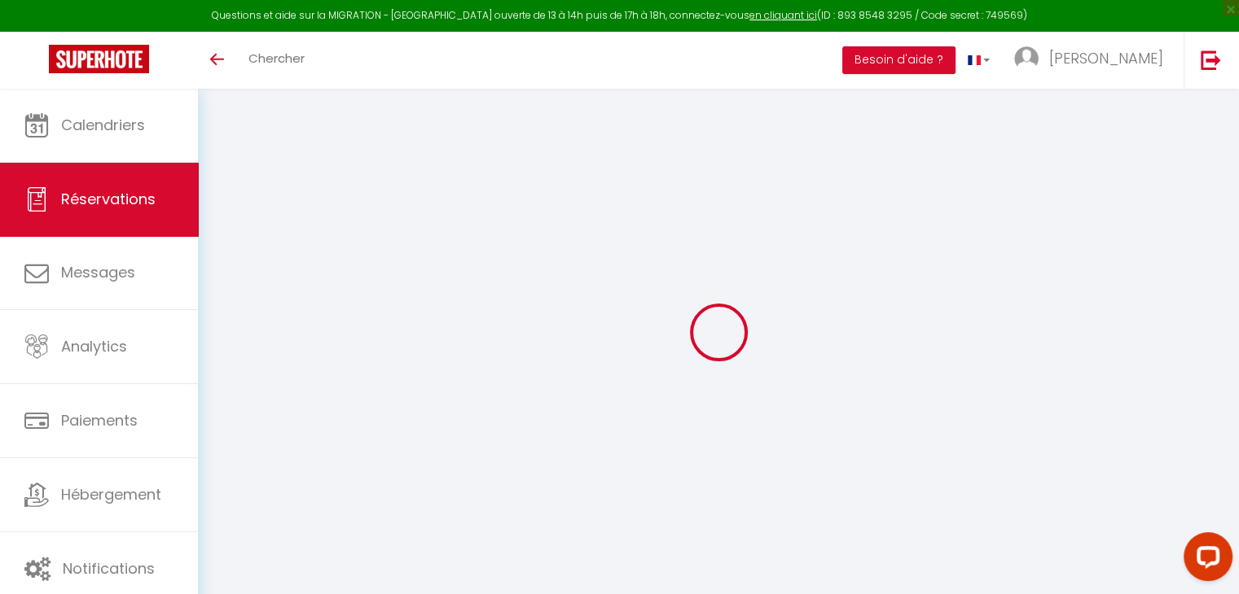
checkbox input "false"
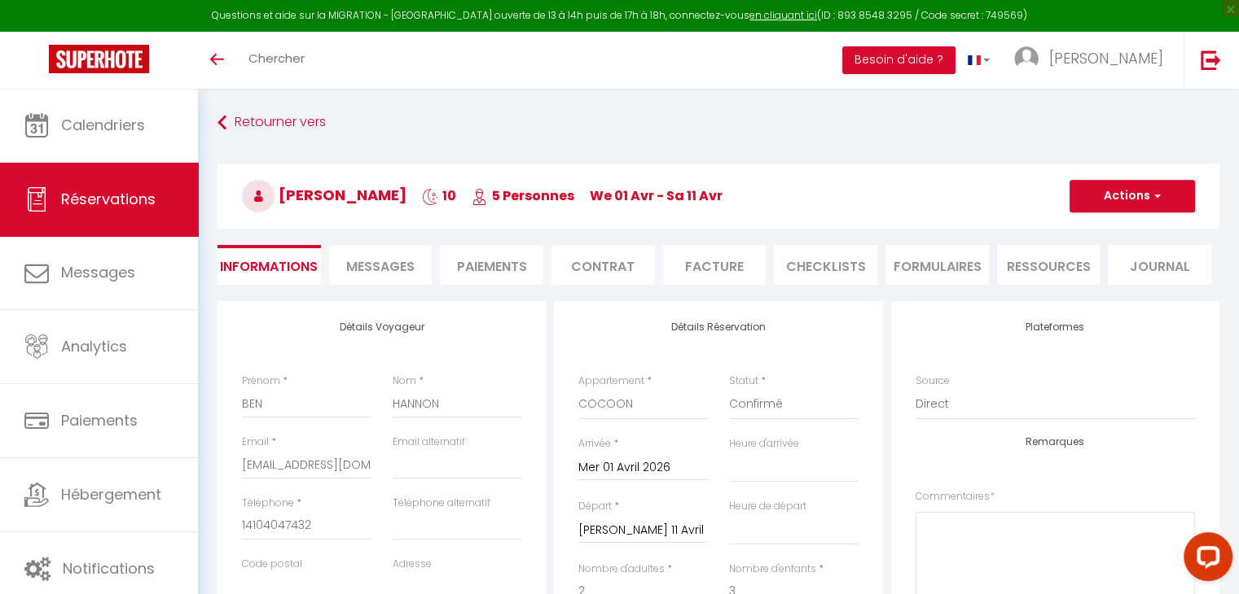
type input "120"
type input "10"
select select
checkbox input "false"
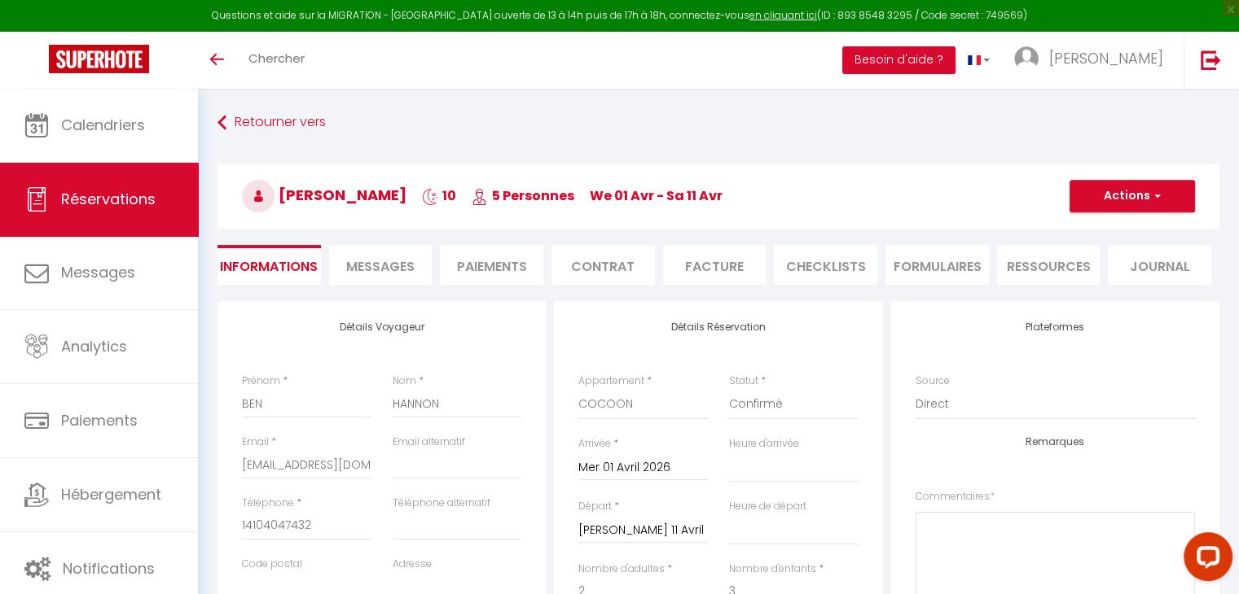
select select
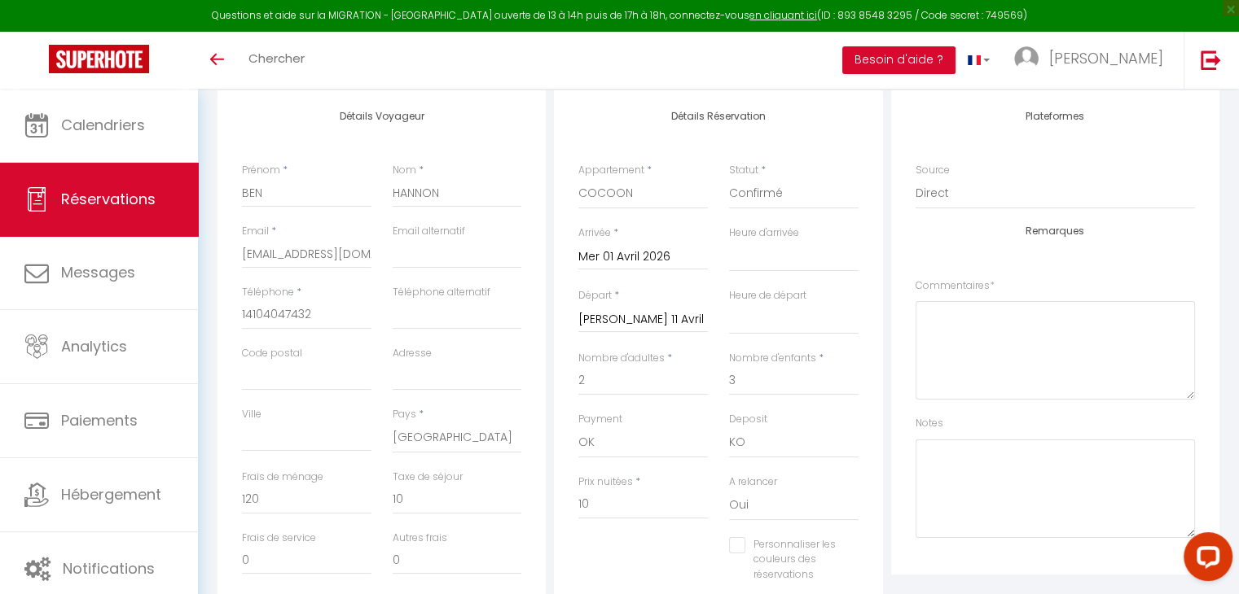
scroll to position [244, 0]
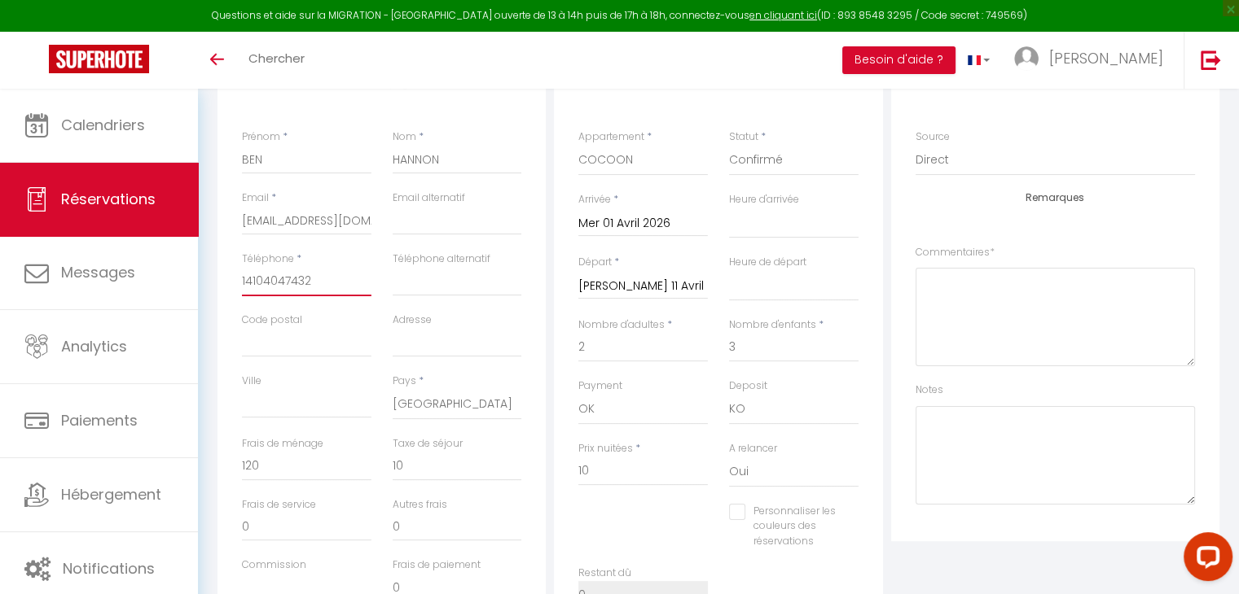
click at [244, 285] on input "14104047432" at bounding box center [306, 281] width 129 height 29
type input "[PHONE_NUMBER]"
select select
checkbox input "false"
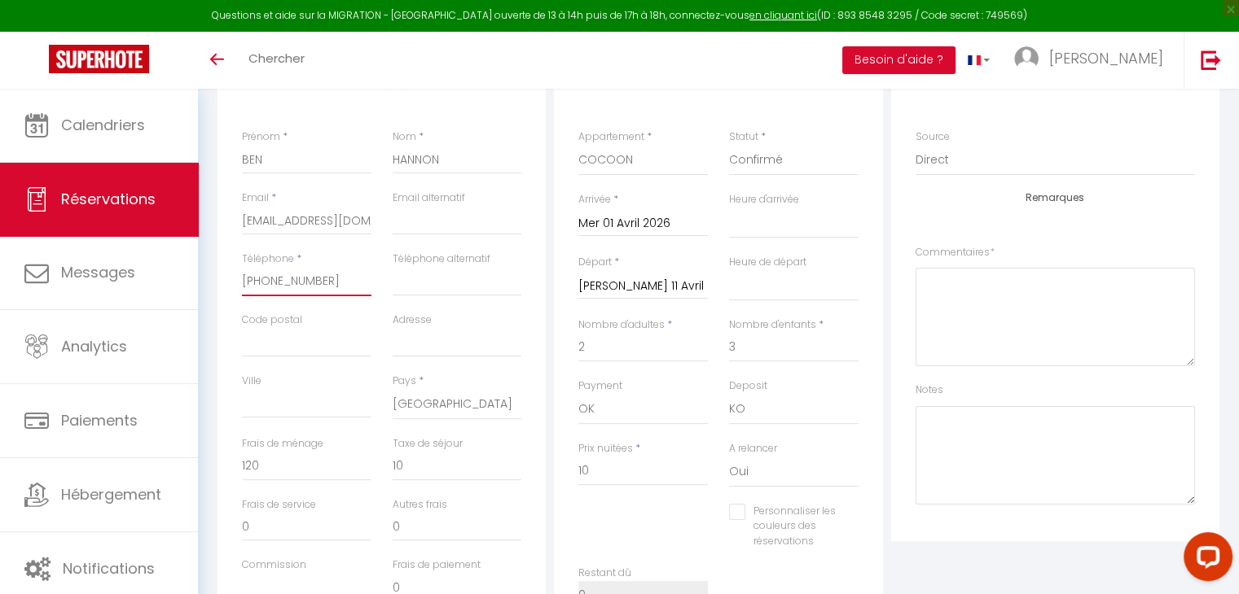
type input "[PHONE_NUMBER]"
drag, startPoint x: 314, startPoint y: 218, endPoint x: 388, endPoint y: 226, distance: 73.7
click at [388, 226] on div "Email * [EMAIL_ADDRESS][DOMAIN_NAME] Email alternatif" at bounding box center [381, 221] width 301 height 61
click at [339, 222] on input "[EMAIL_ADDRESS][DOMAIN_NAME]" at bounding box center [306, 220] width 129 height 29
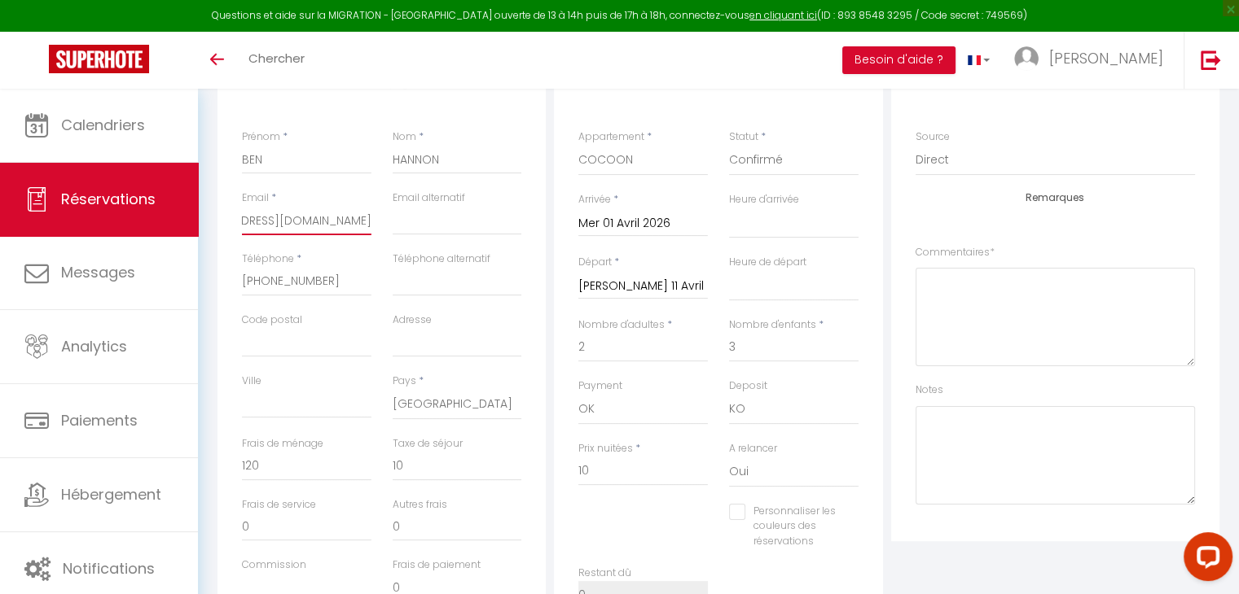
scroll to position [0, 0]
drag, startPoint x: 339, startPoint y: 222, endPoint x: 212, endPoint y: 224, distance: 127.0
click at [212, 224] on div "Détails Voyageur Prénom * BEN Nom * [PERSON_NAME] Email * [EMAIL_ADDRESS][DOMAI…" at bounding box center [718, 510] width 1023 height 906
click at [993, 292] on textarea at bounding box center [1054, 317] width 279 height 99
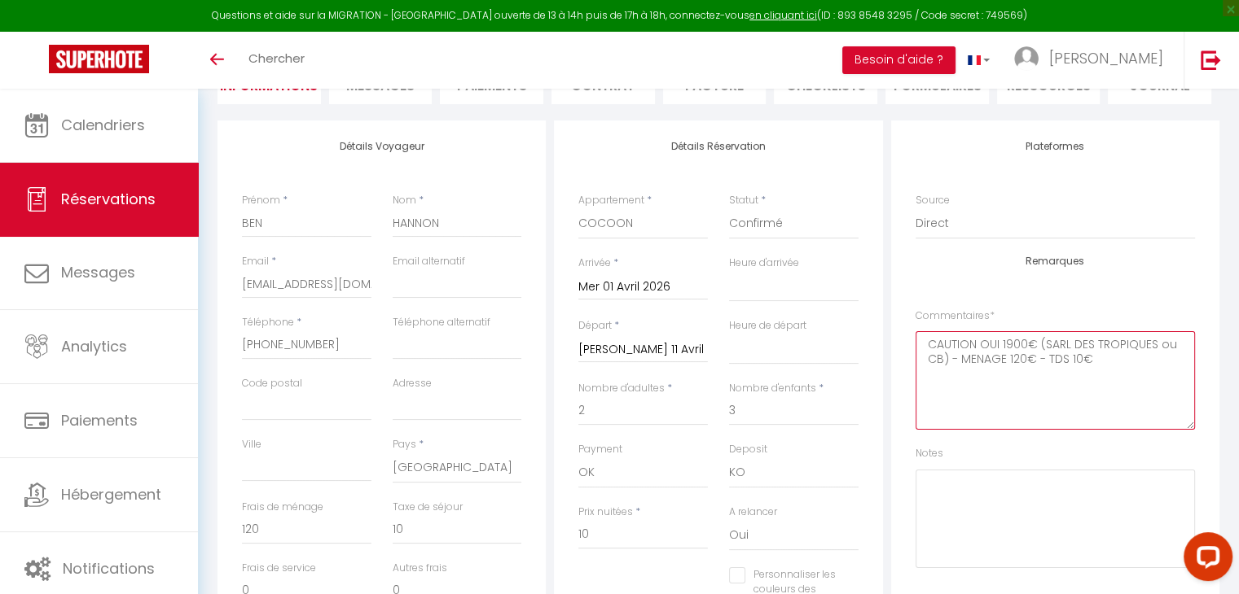
scroll to position [81, 0]
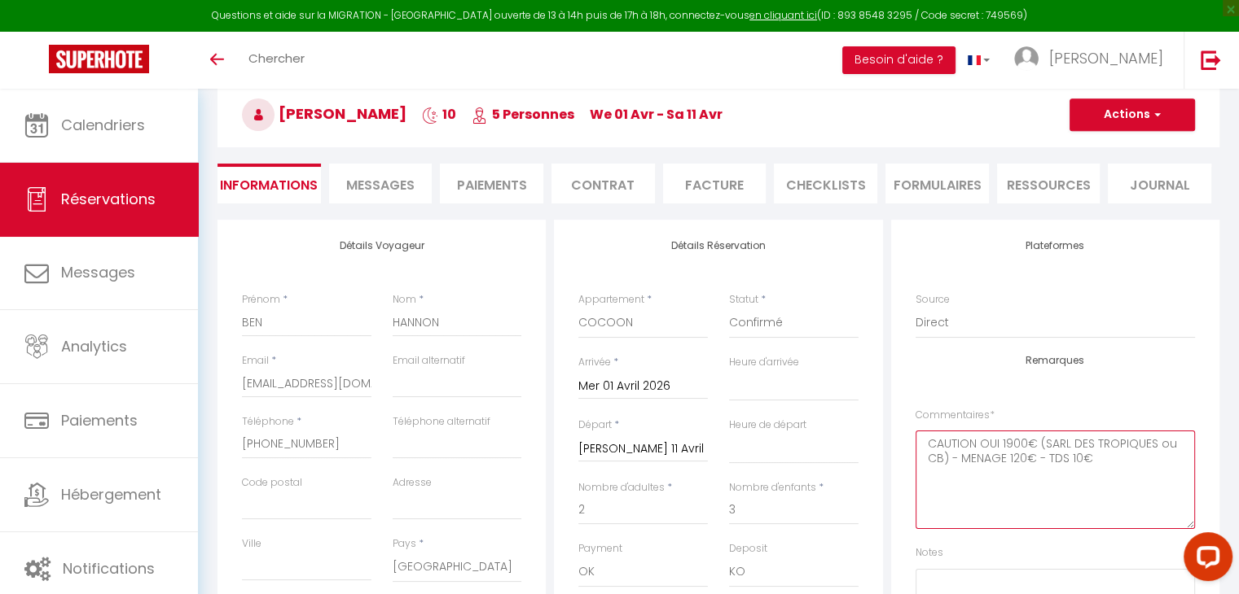
type textarea "CAUTION OUI 1900€ (SARL DES TROPIQUES ou CB) - MENAGE 120€ - TDS 10€"
click at [1124, 120] on button "Actions" at bounding box center [1131, 115] width 125 height 33
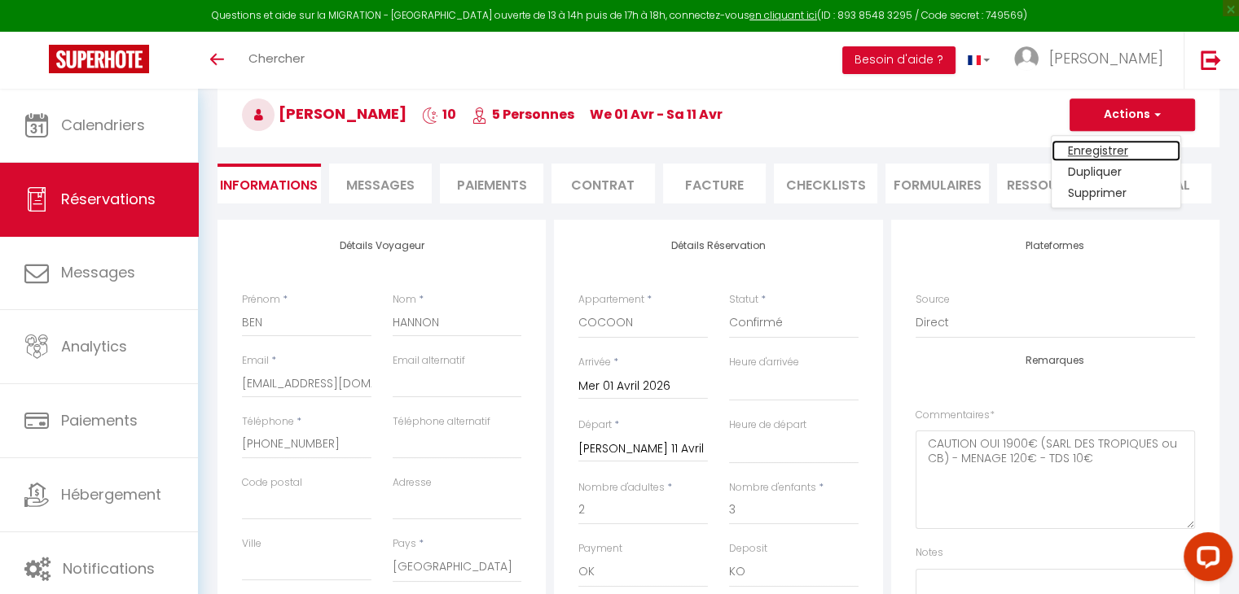
click at [1113, 147] on link "Enregistrer" at bounding box center [1115, 150] width 129 height 21
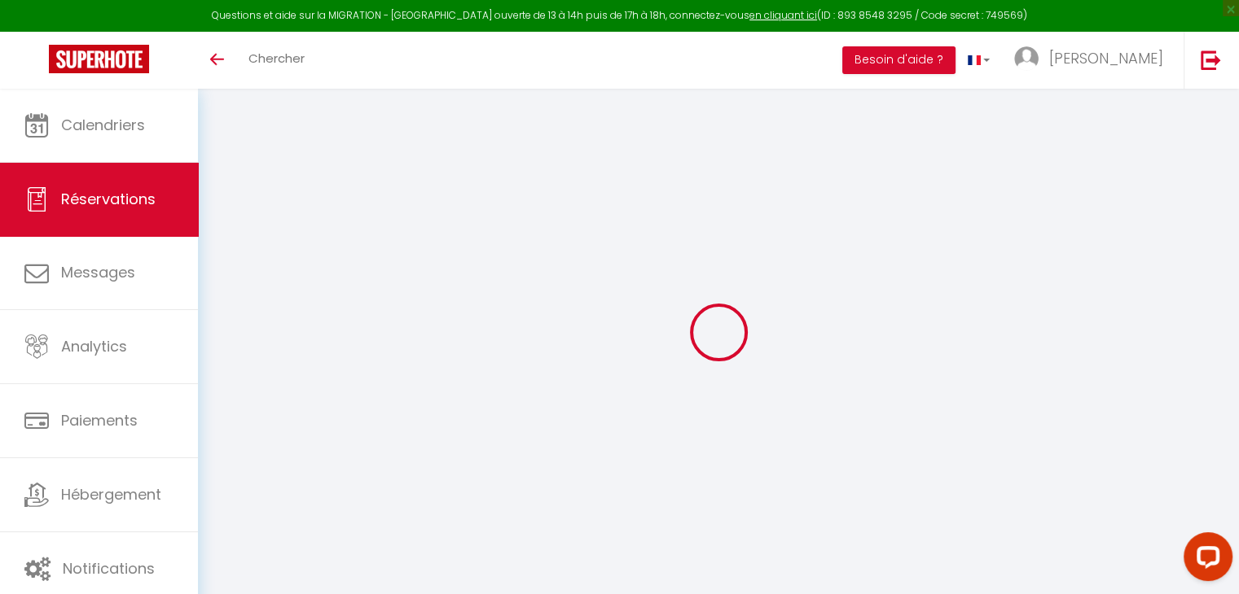
type input "[PERSON_NAME]"
type input "Pelloud"
type input "[EMAIL_ADDRESS][DOMAIN_NAME]"
type input "[PHONE_NUMBER]"
select select "FR"
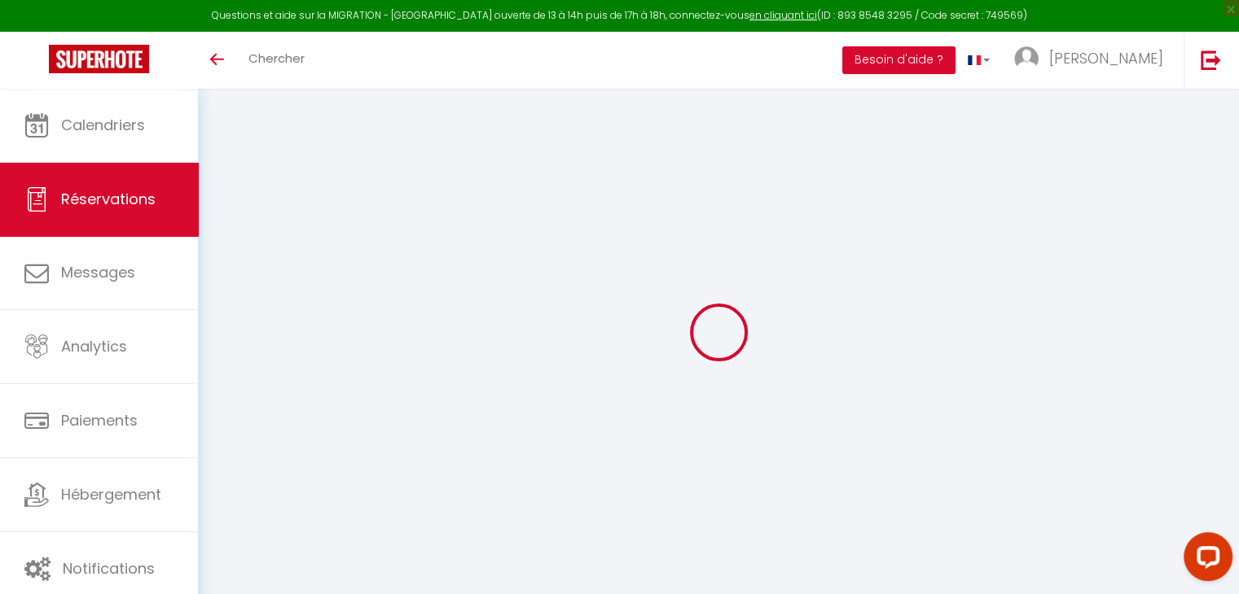
type input "74.48"
select select "41384"
select select "1"
select select
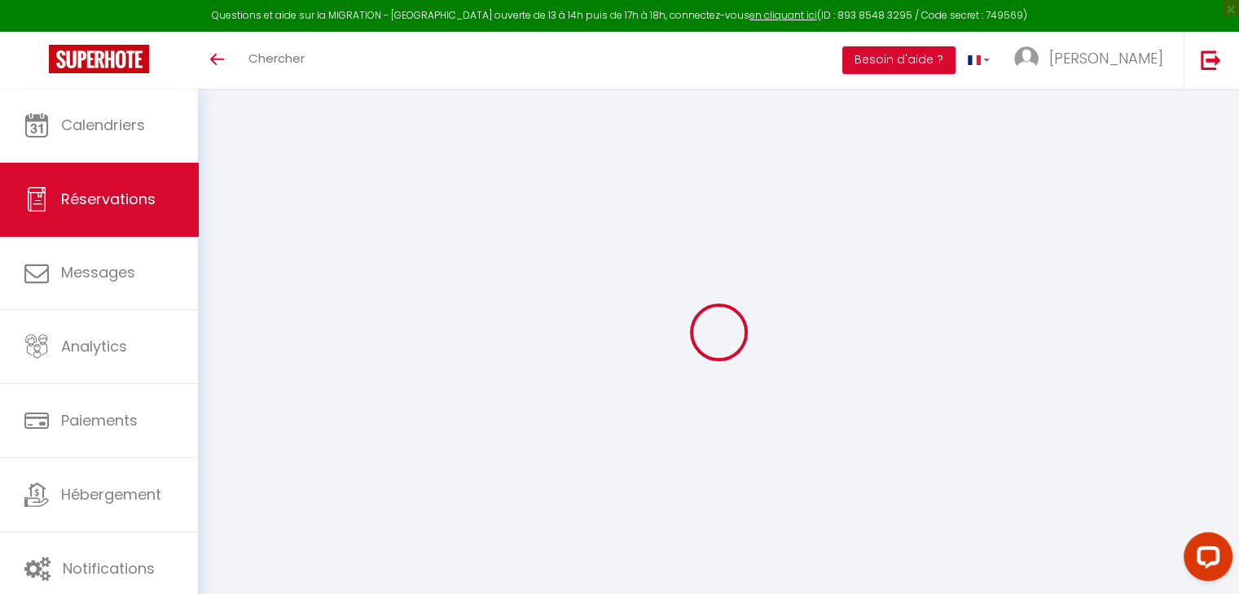
type input "4"
type input "5"
select select "12"
select select
type input "1904"
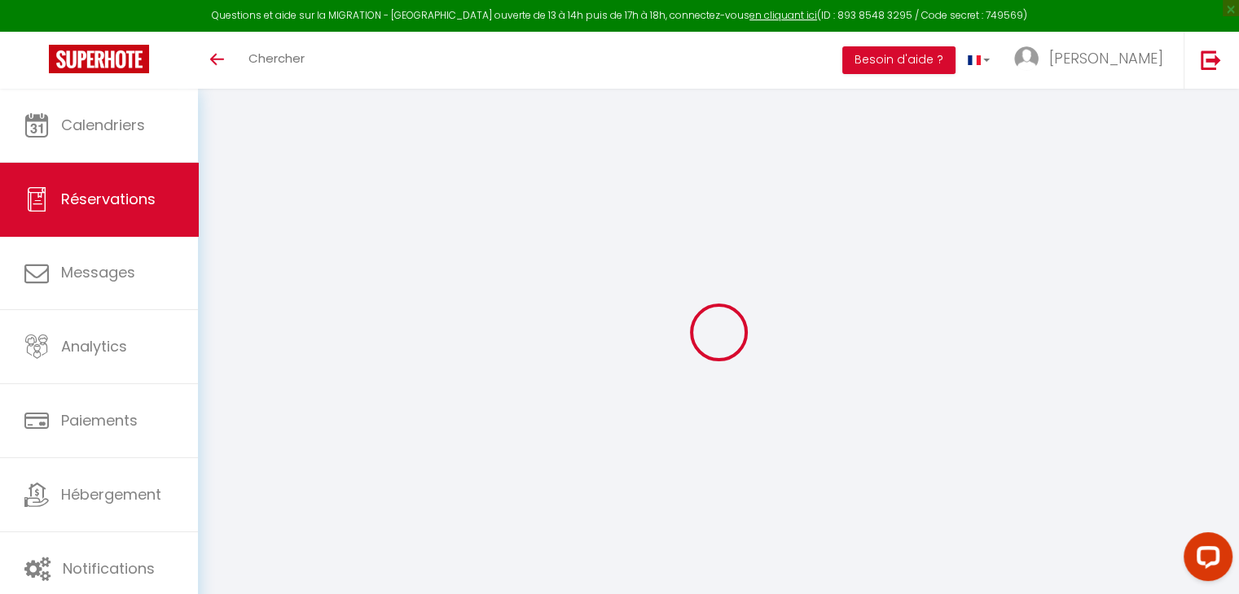
checkbox input "false"
type input "0"
select select "1"
type input "0"
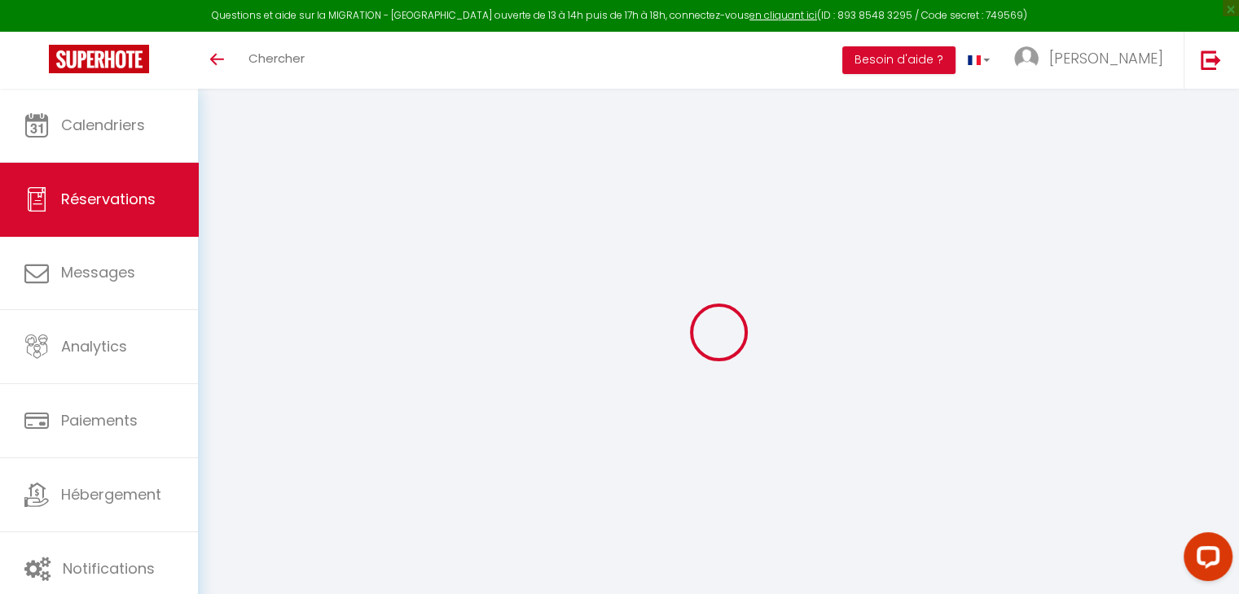
type input "0"
select select
select select "15"
checkbox input "false"
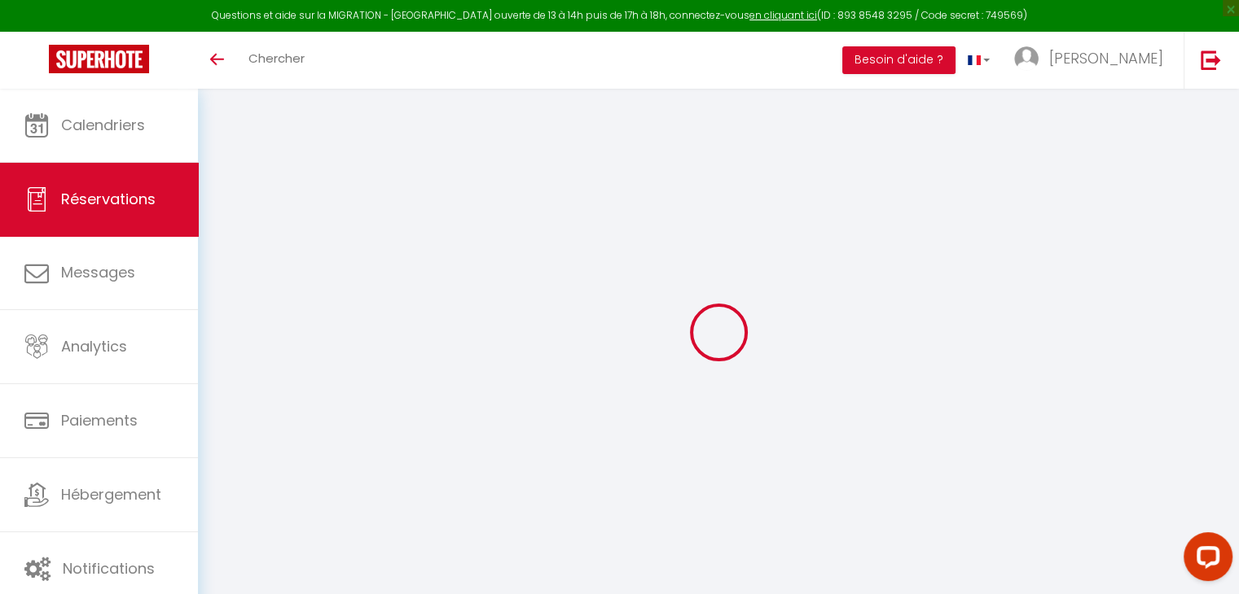
select select
checkbox input "false"
select select
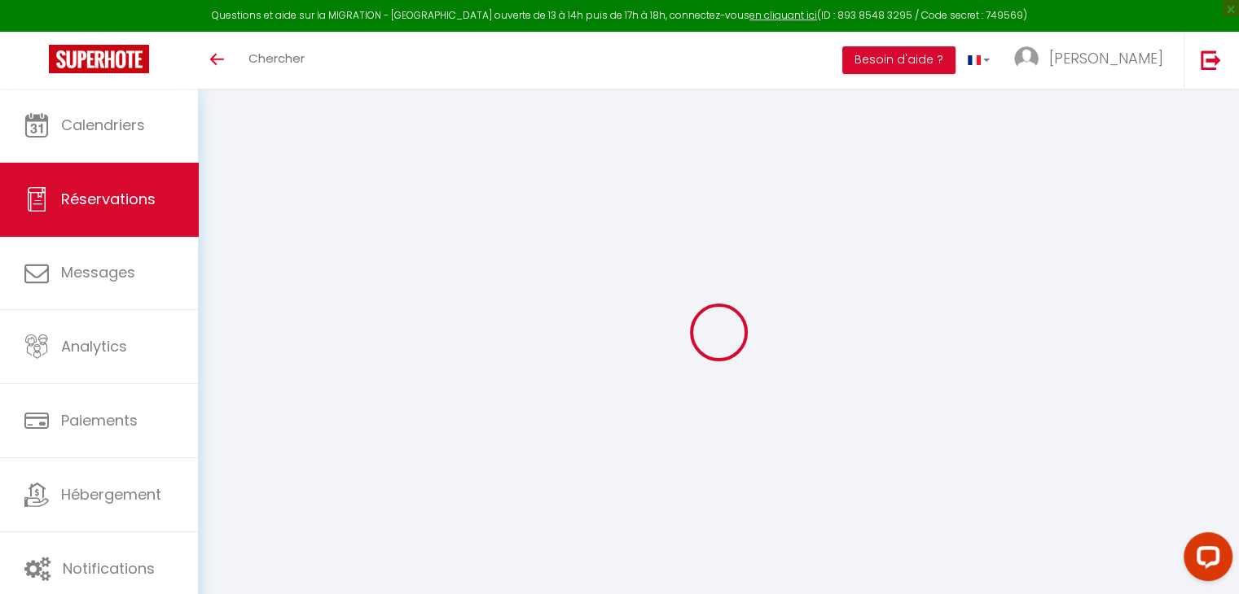
checkbox input "false"
type textarea "+1 enfant 4 ans - Lit d'appoint à installer Solde à régler pour lit d'appoint 1…"
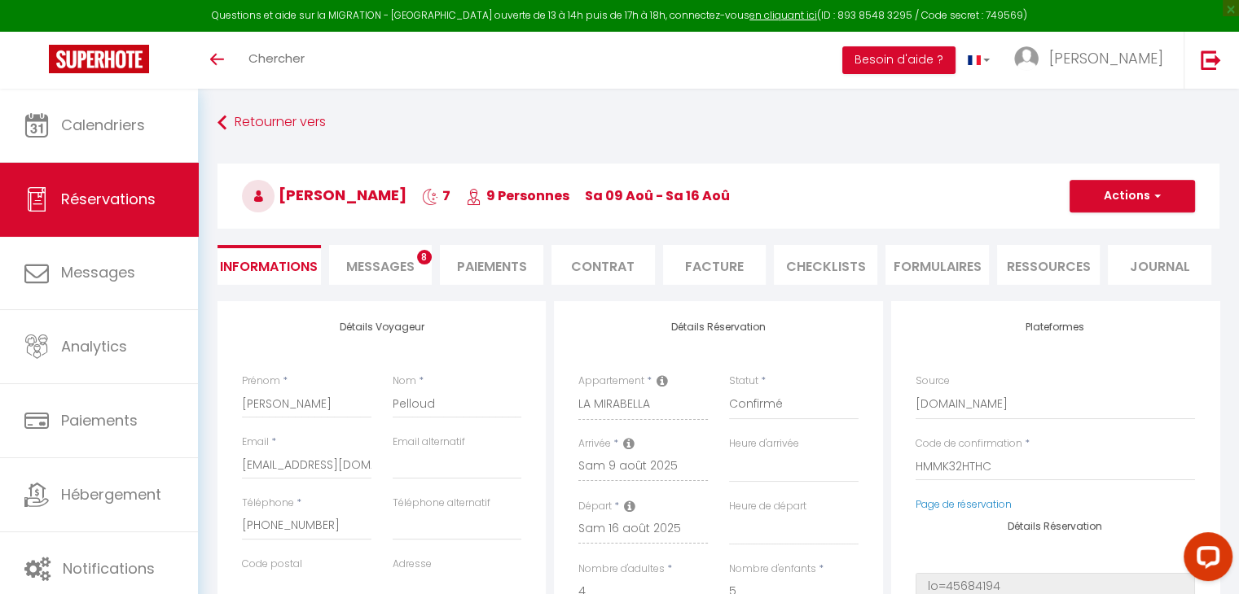
type input "165"
type input "64.4"
select select
checkbox input "false"
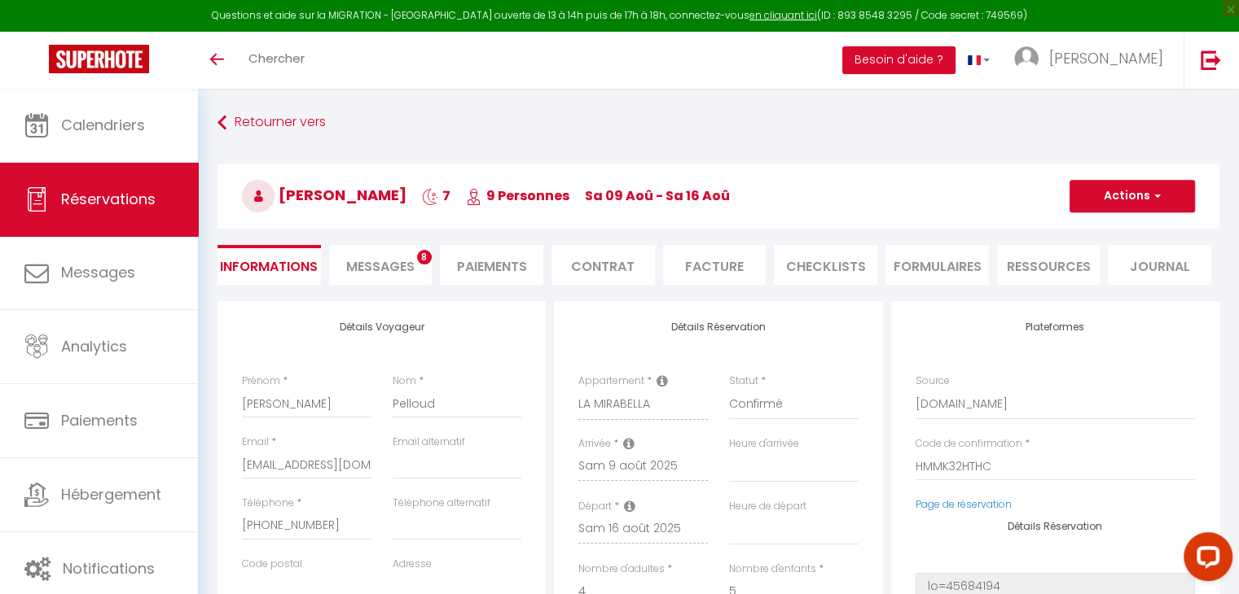
select select
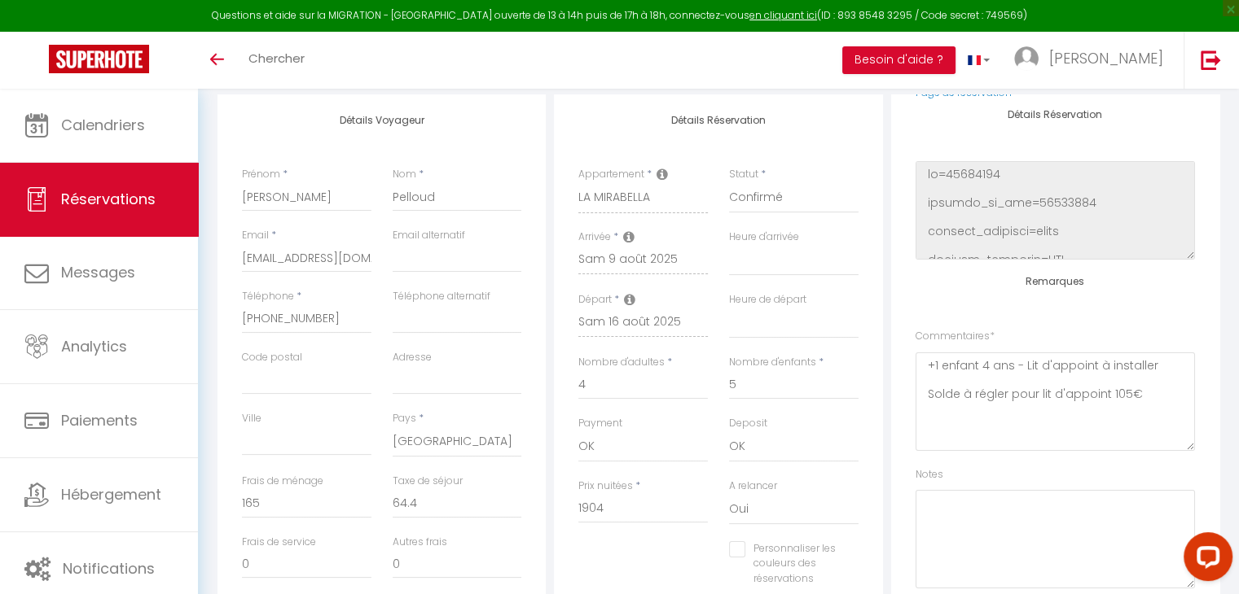
scroll to position [244, 0]
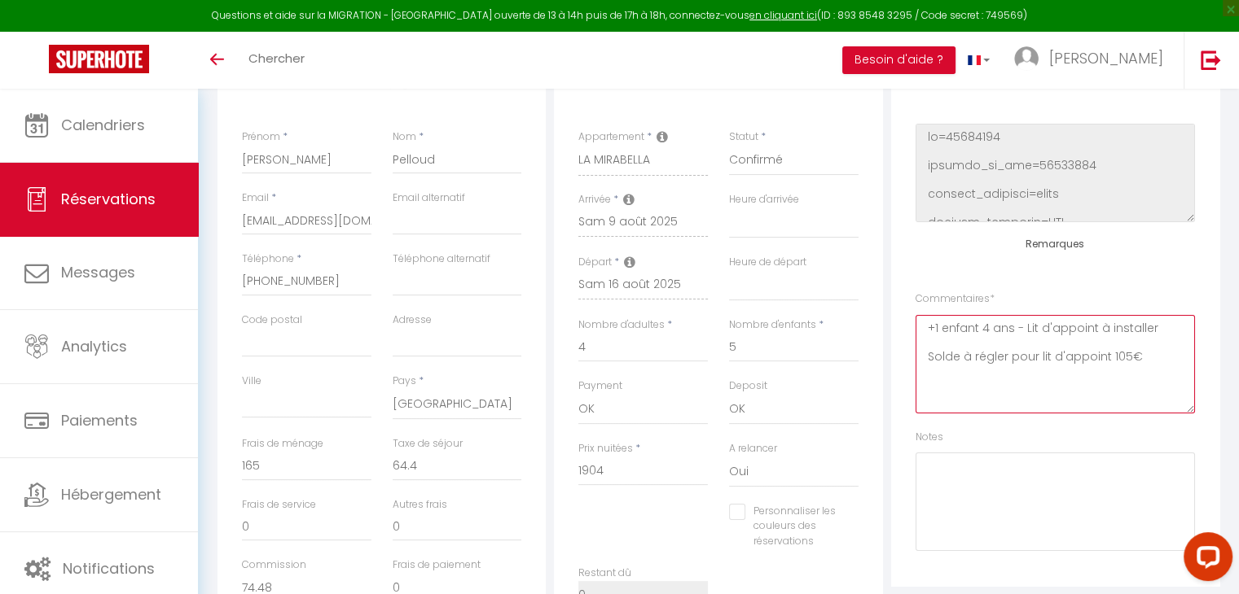
click at [1154, 362] on textarea "+1 enfant 4 ans - Lit d'appoint à installer Solde à régler pour lit d'appoint 1…" at bounding box center [1054, 364] width 279 height 99
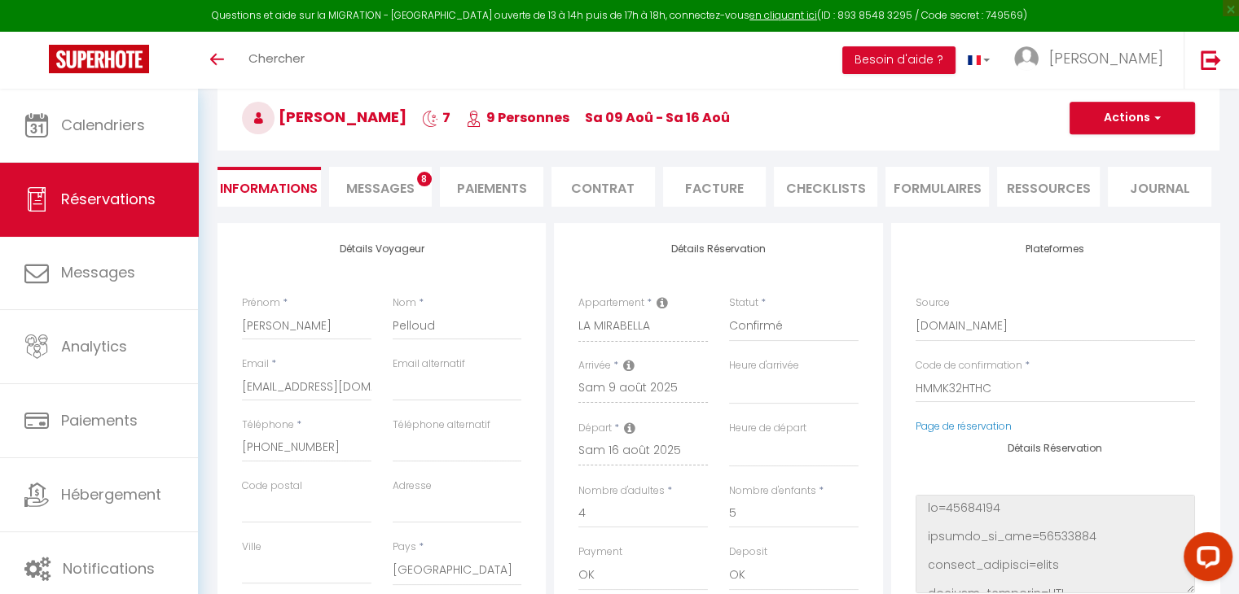
scroll to position [0, 0]
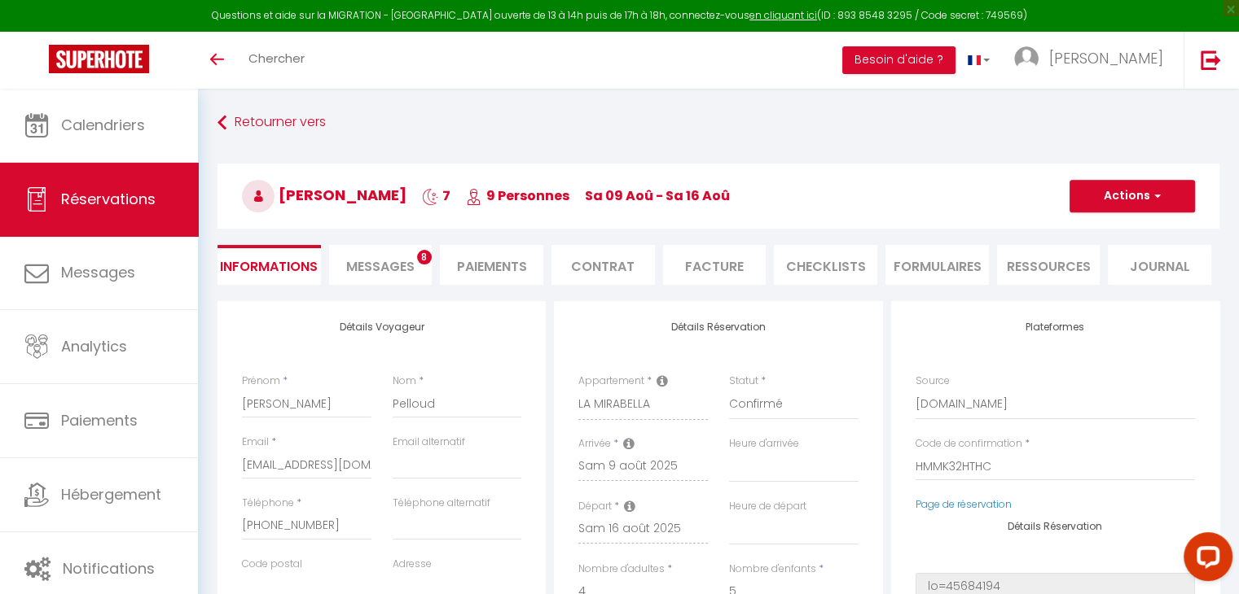
type textarea "+1 enfant 4 ans - Lit d'appoint à installer Solde à régler pour lit d'appoint 1…"
click at [1111, 203] on button "Actions" at bounding box center [1131, 196] width 125 height 33
click at [1111, 230] on link "Enregistrer" at bounding box center [1115, 231] width 129 height 21
select select
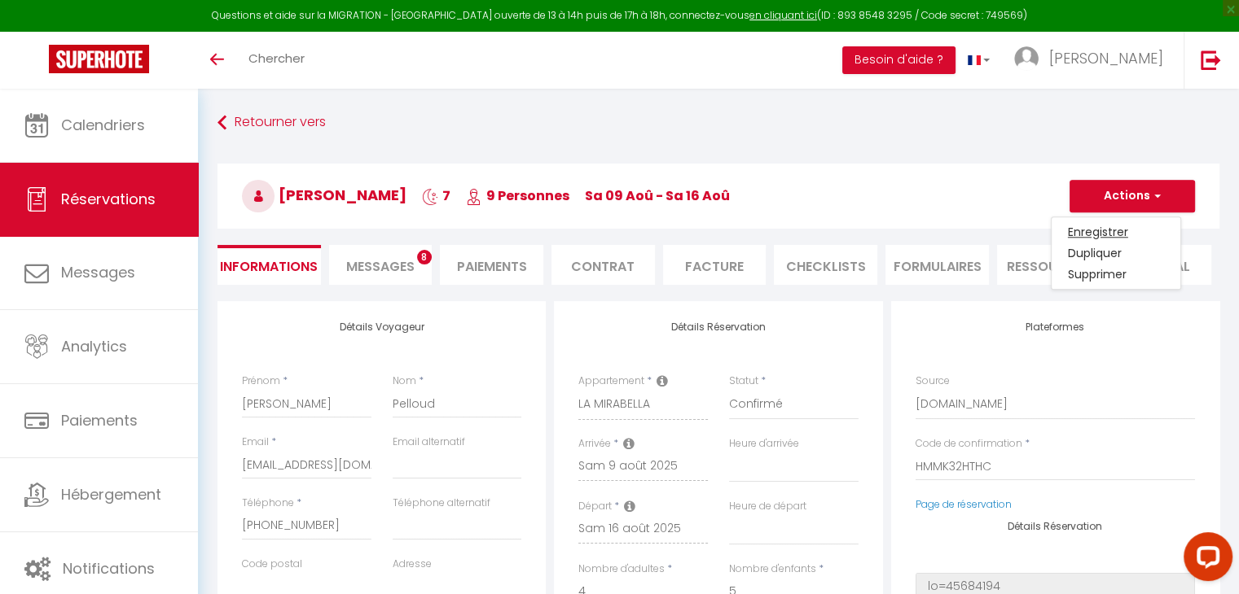
checkbox input "false"
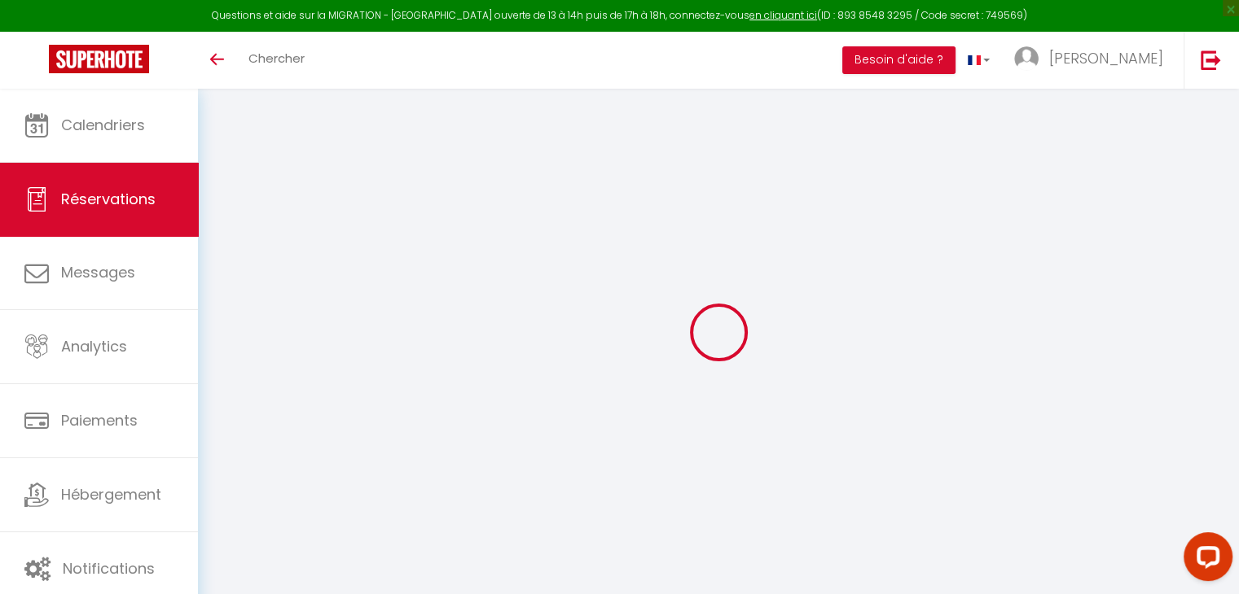
select select
checkbox input "false"
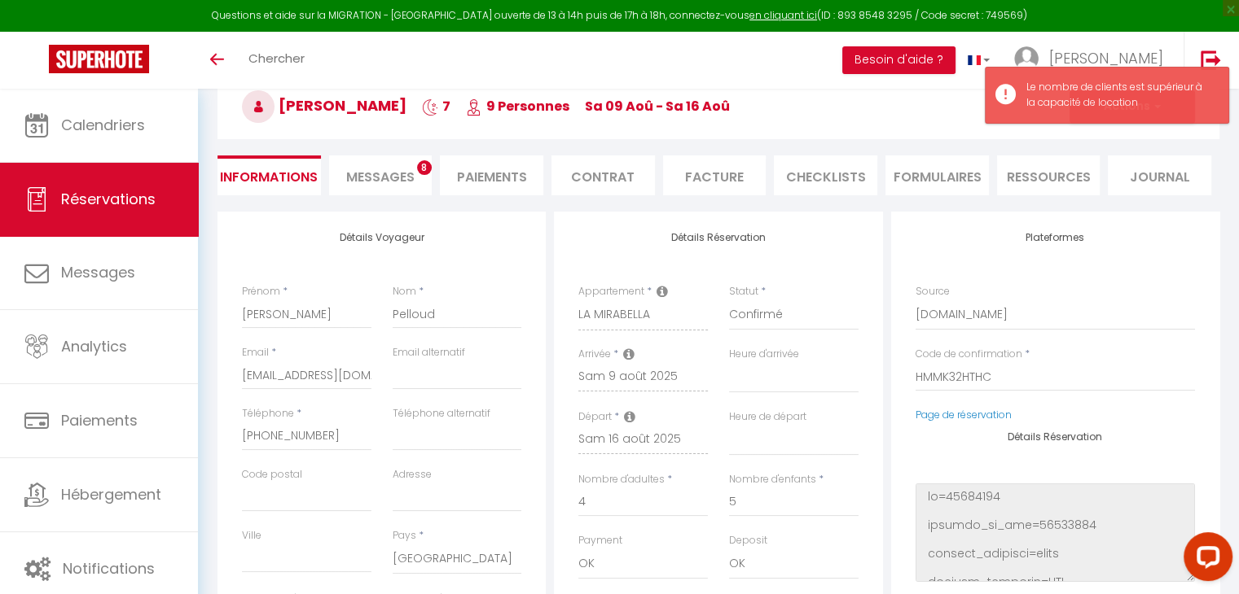
scroll to position [244, 0]
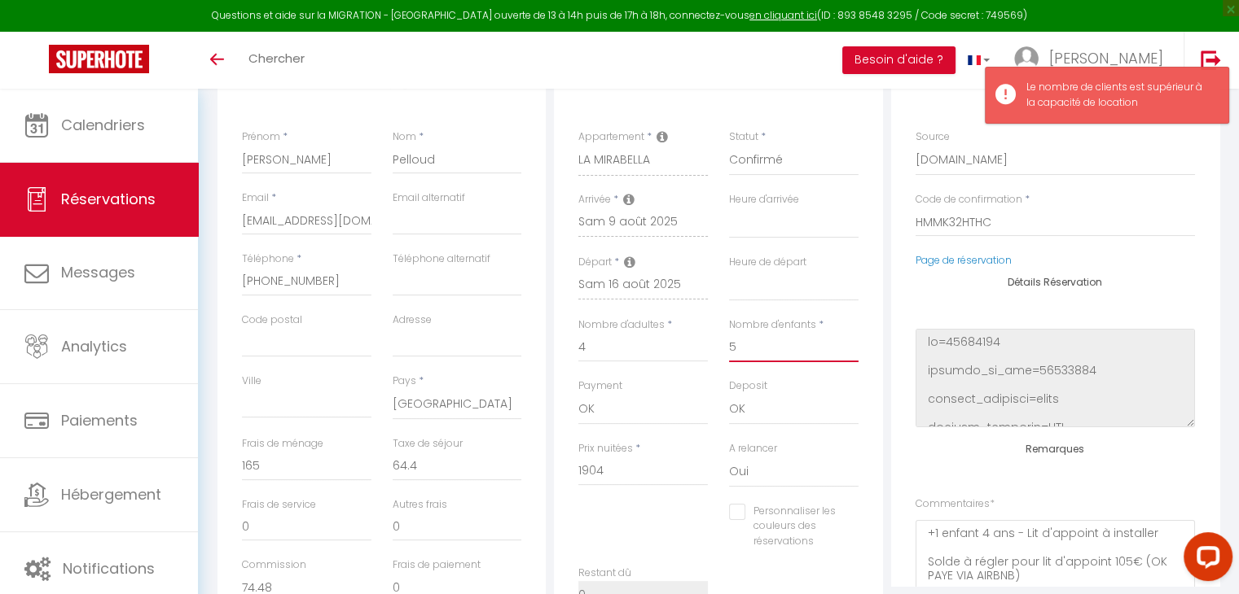
click at [752, 345] on input "5" at bounding box center [793, 347] width 129 height 29
select select
checkbox input "false"
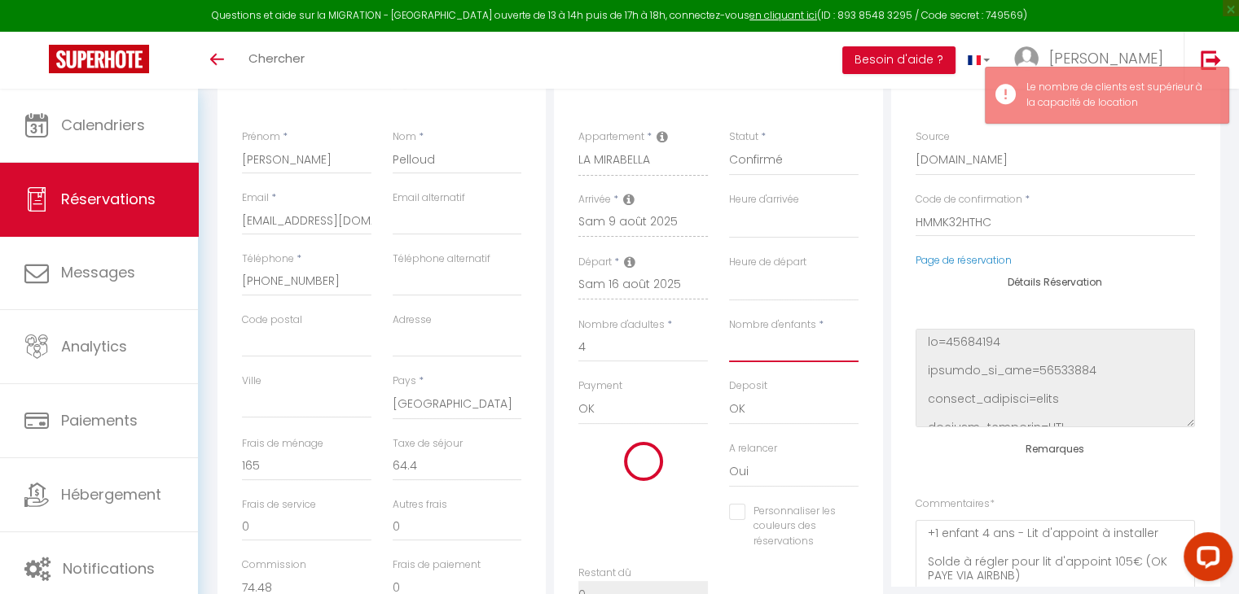
type input "4"
select select
checkbox input "false"
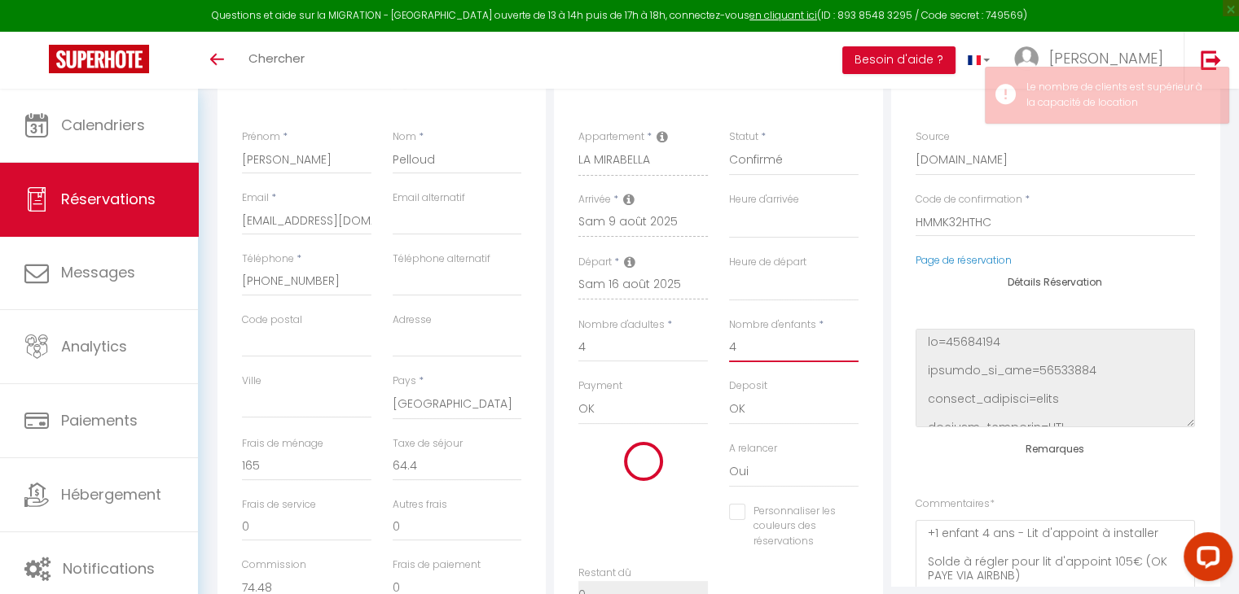
select select
type input "1610"
checkbox input "false"
select select
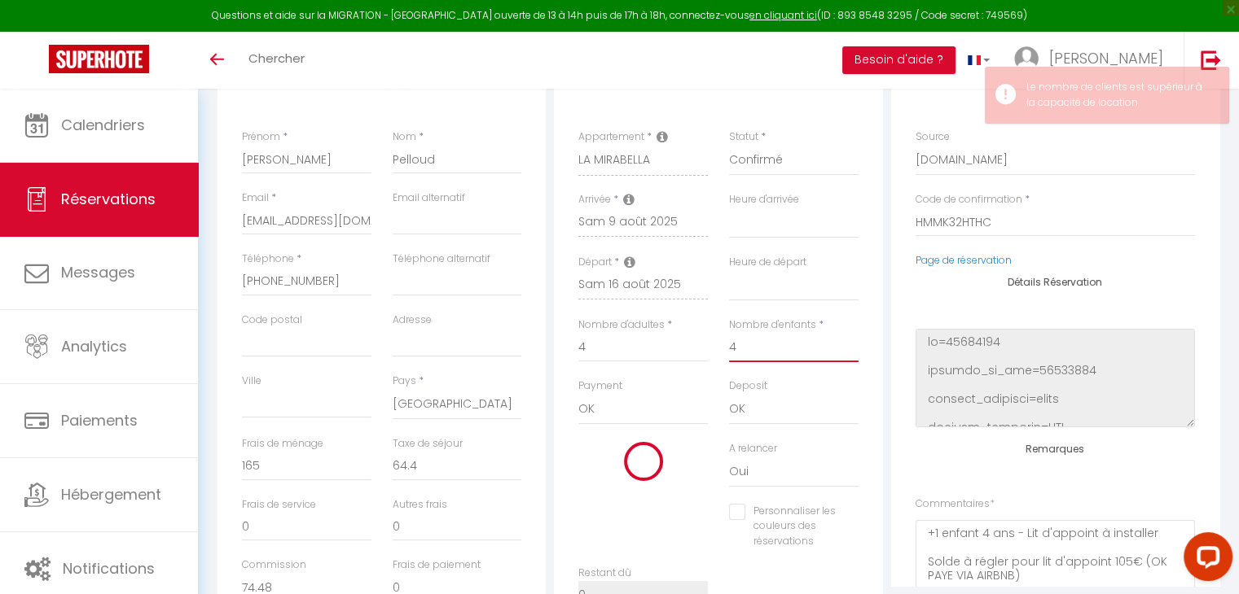
select select
type input "1820"
checkbox input "false"
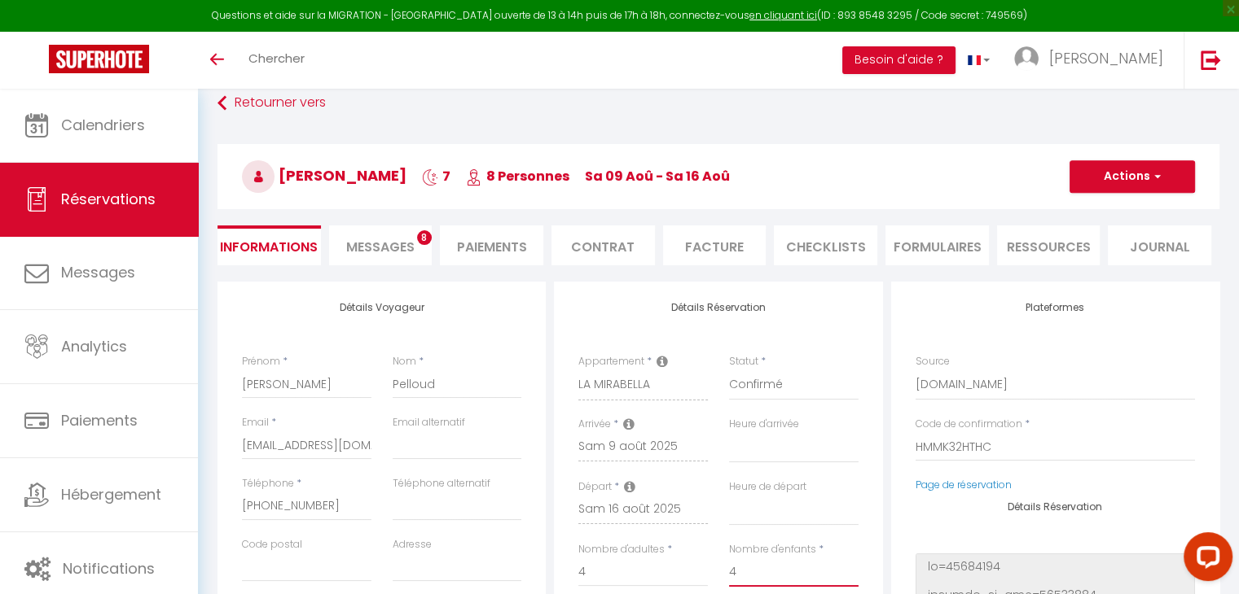
scroll to position [0, 0]
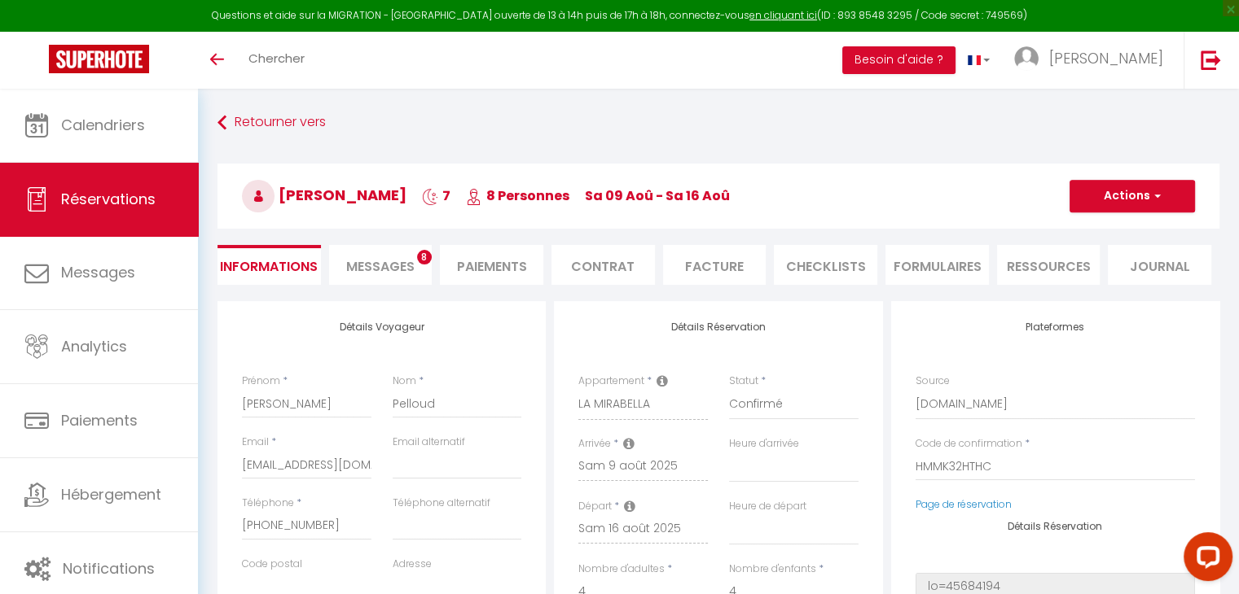
type input "4"
click at [1157, 200] on span "button" at bounding box center [1155, 196] width 10 height 15
click at [1124, 227] on link "Enregistrer" at bounding box center [1115, 231] width 129 height 21
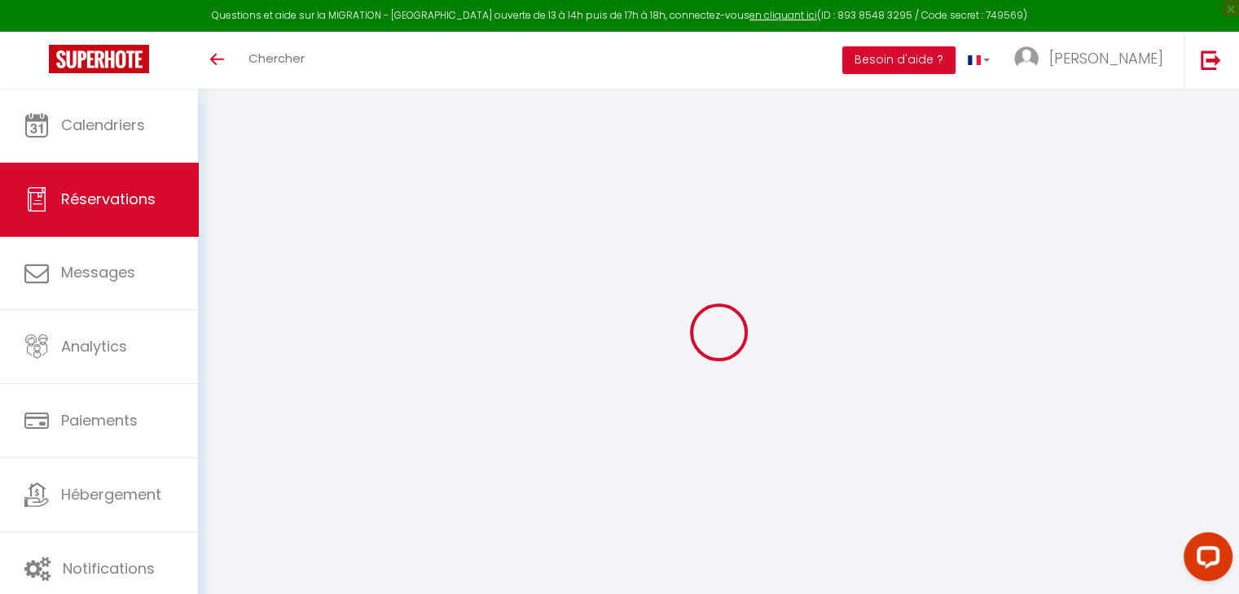
select select "not_cancelled"
select select
select select "14"
checkbox input "false"
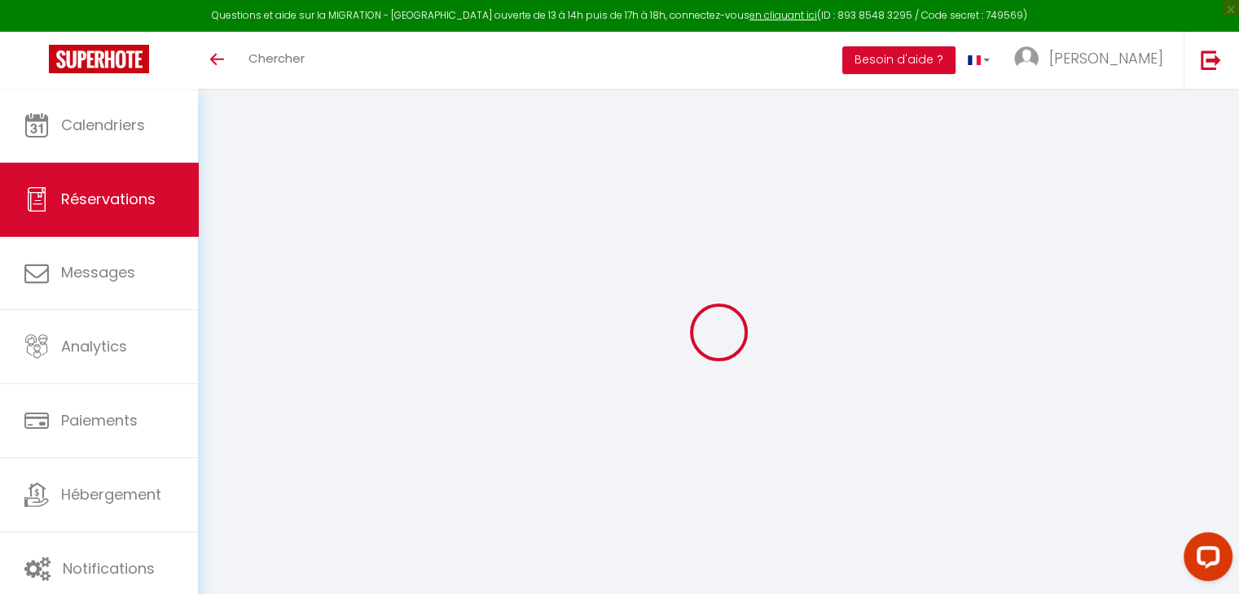
select select
checkbox input "false"
select select
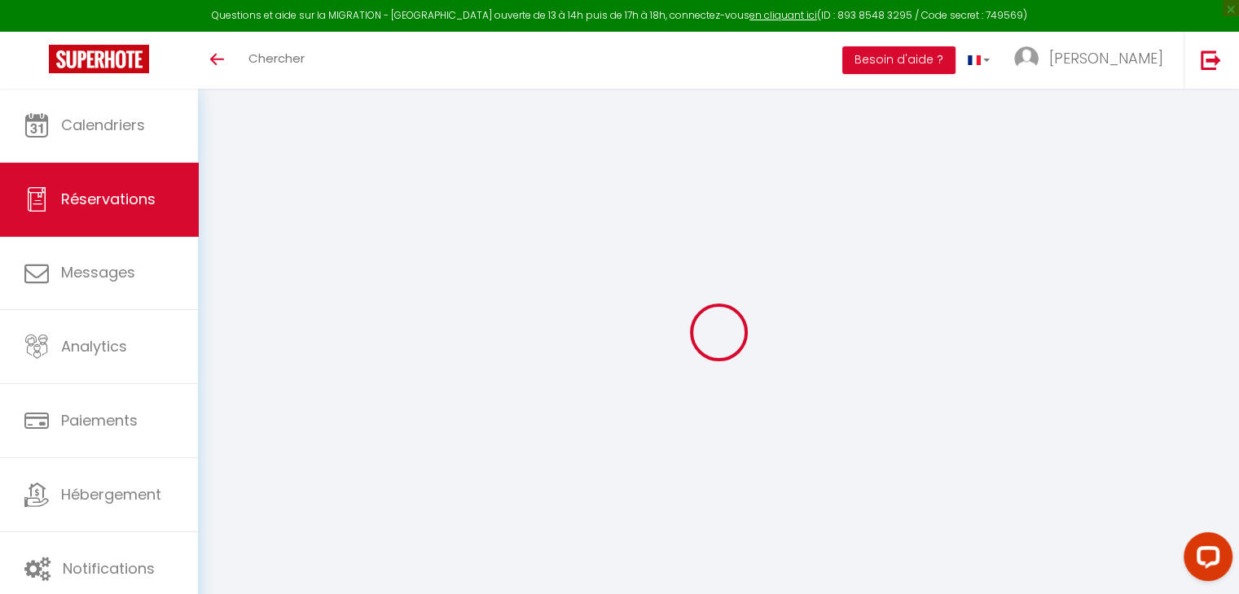
checkbox input "false"
type textarea "AF758 - 18H35 CAUTION OUI 1900€ (SARL DES TROPIQUES ou CB) - MENAGE 120€ - TDS …"
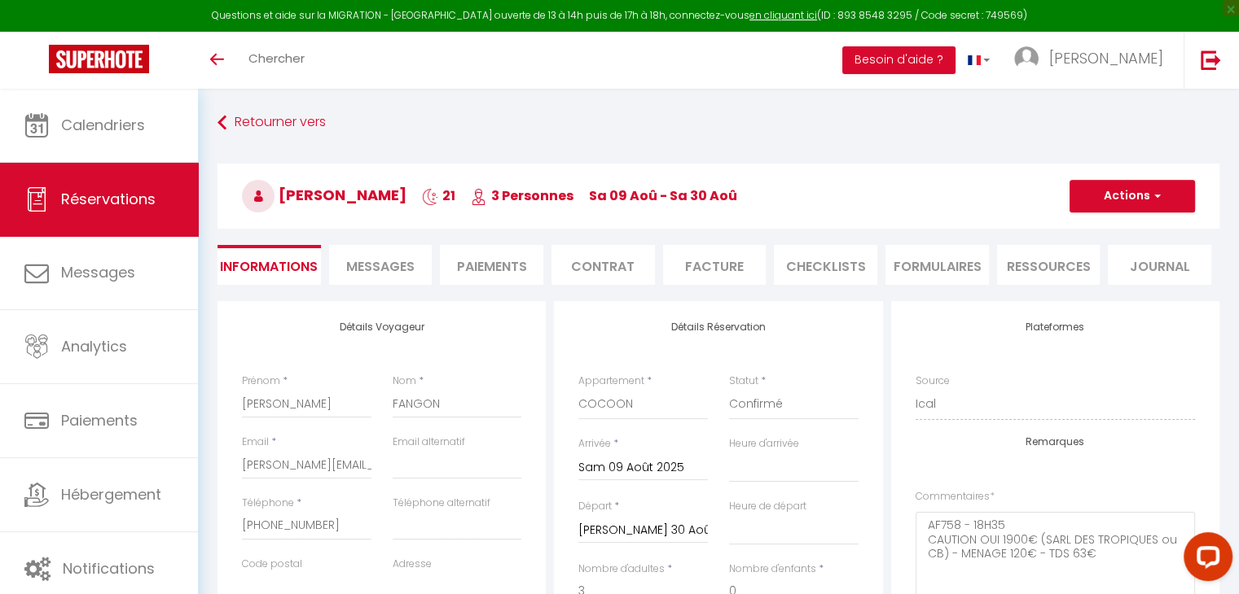
type input "120"
type input "63"
select select
checkbox input "false"
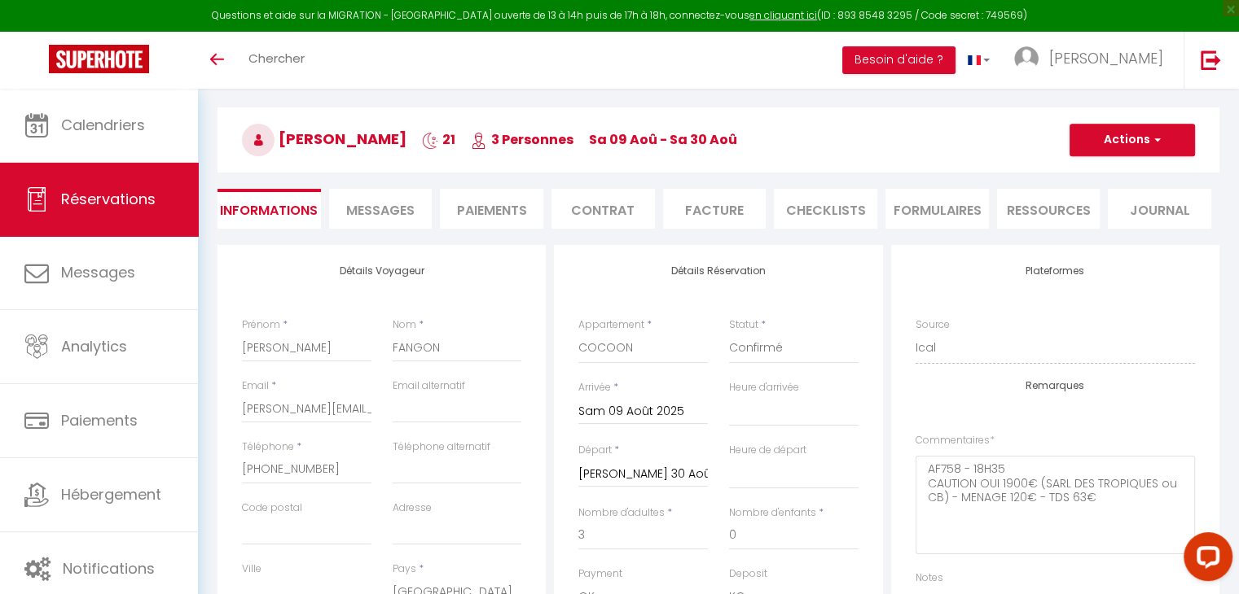
select select
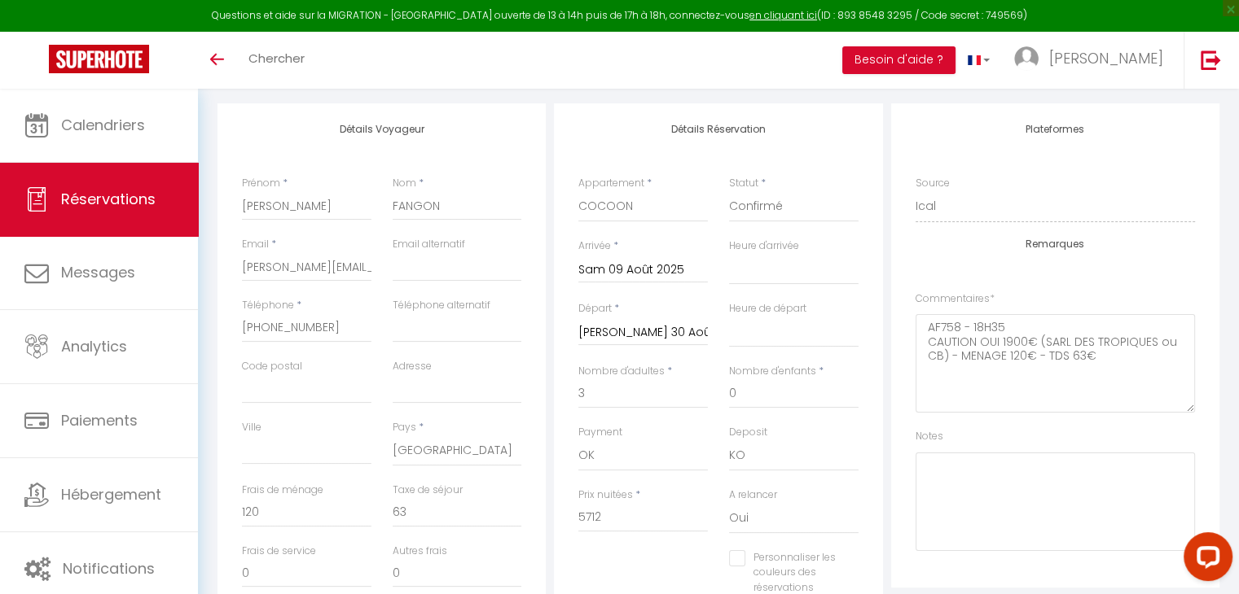
scroll to position [244, 0]
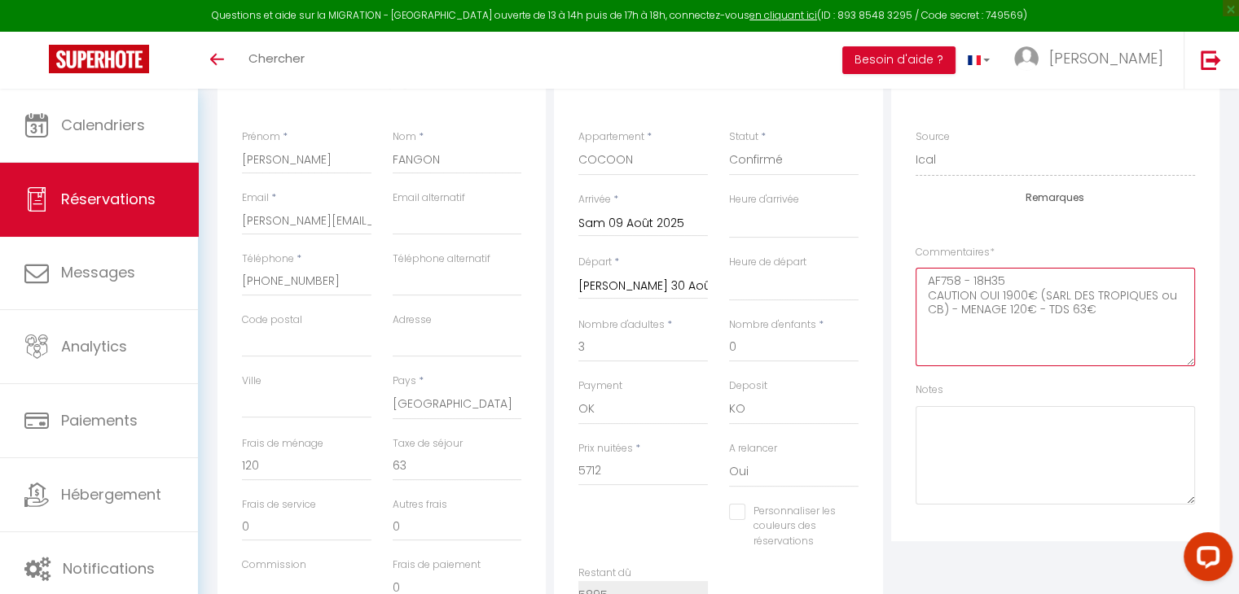
click at [1114, 318] on textarea "AF758 - 18H35 CAUTION OUI 1900€ (SARL DES TROPIQUES ou CB) - MENAGE 120€ - TDS …" at bounding box center [1054, 317] width 279 height 99
click at [938, 331] on textarea "AF758 - 18H35 CAUTION OUI 1900€ (SARL DES TROPIQUES ou CB) - MENAGE 120€ - TDS …" at bounding box center [1054, 317] width 279 height 99
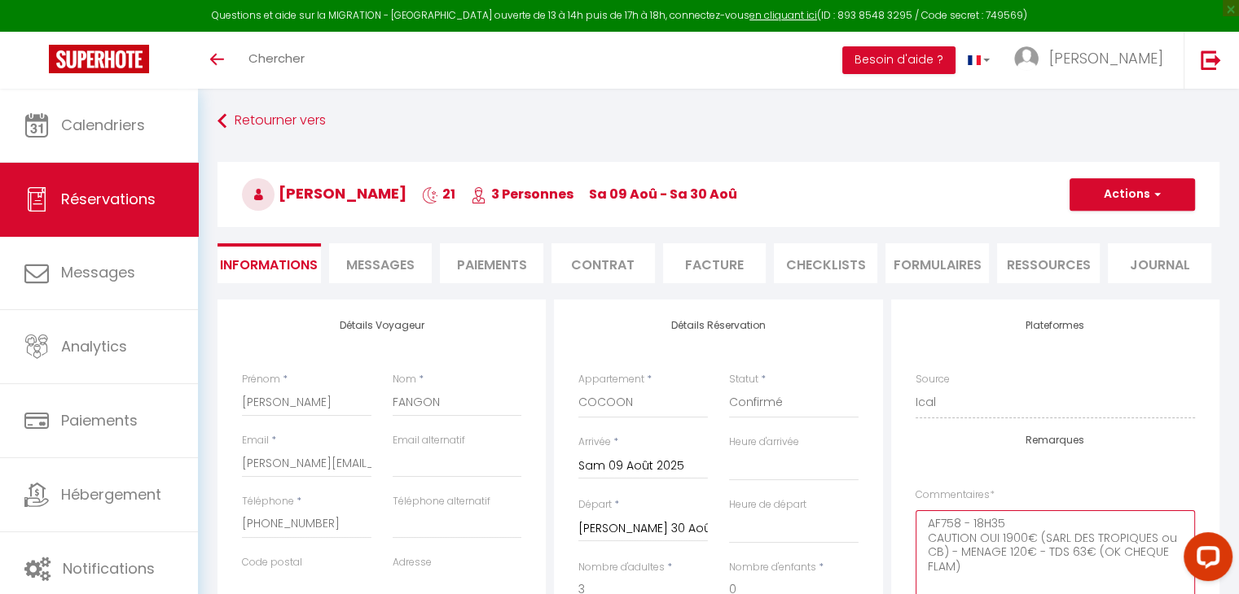
scroll to position [0, 0]
type textarea "AF758 - 18H35 CAUTION OUI 1900€ (SARL DES TROPIQUES ou CB) - MENAGE 120€ - TDS …"
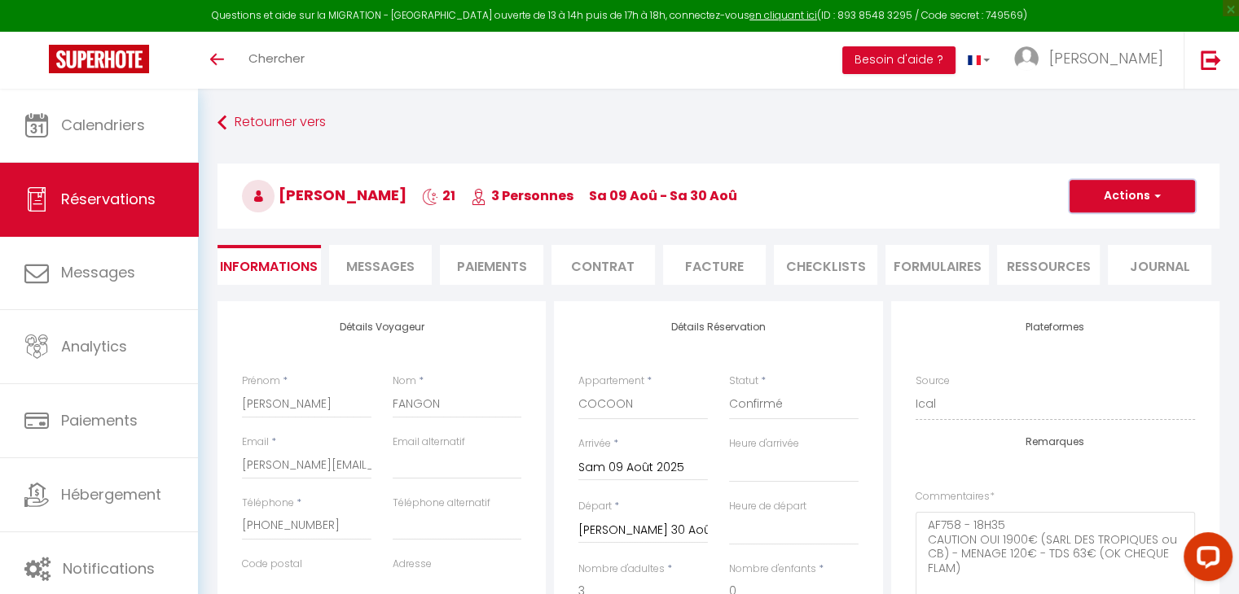
click at [1118, 199] on button "Actions" at bounding box center [1131, 196] width 125 height 33
click at [1108, 226] on link "Enregistrer" at bounding box center [1115, 231] width 129 height 21
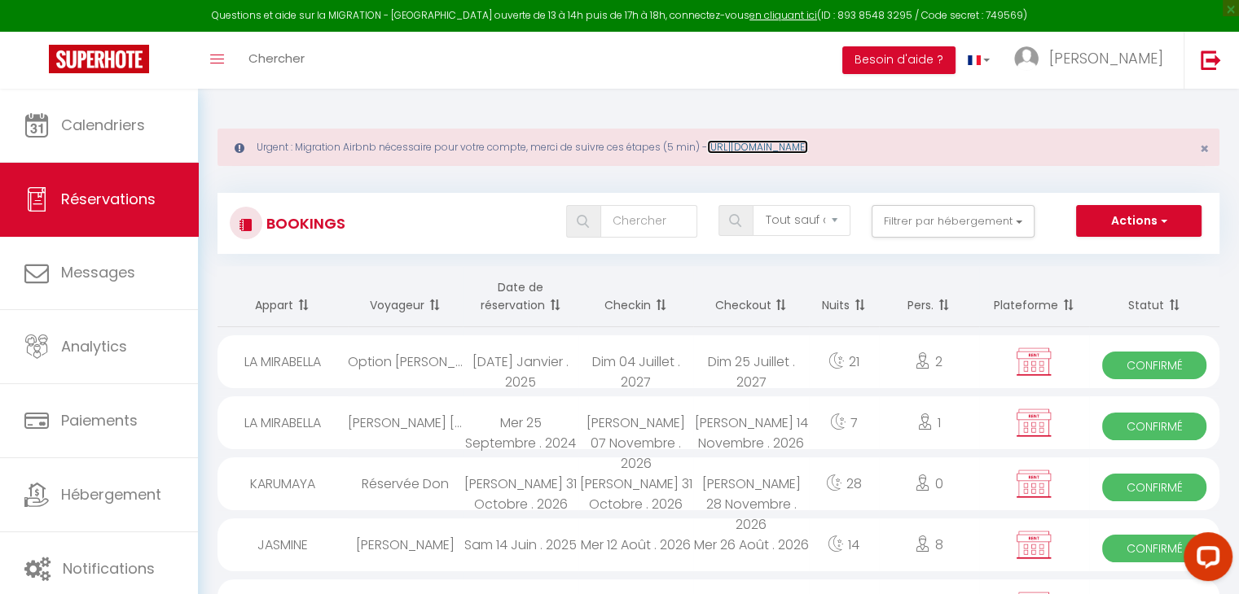
click at [808, 149] on link "[URL][DOMAIN_NAME]" at bounding box center [757, 147] width 101 height 14
